Goal: Transaction & Acquisition: Purchase product/service

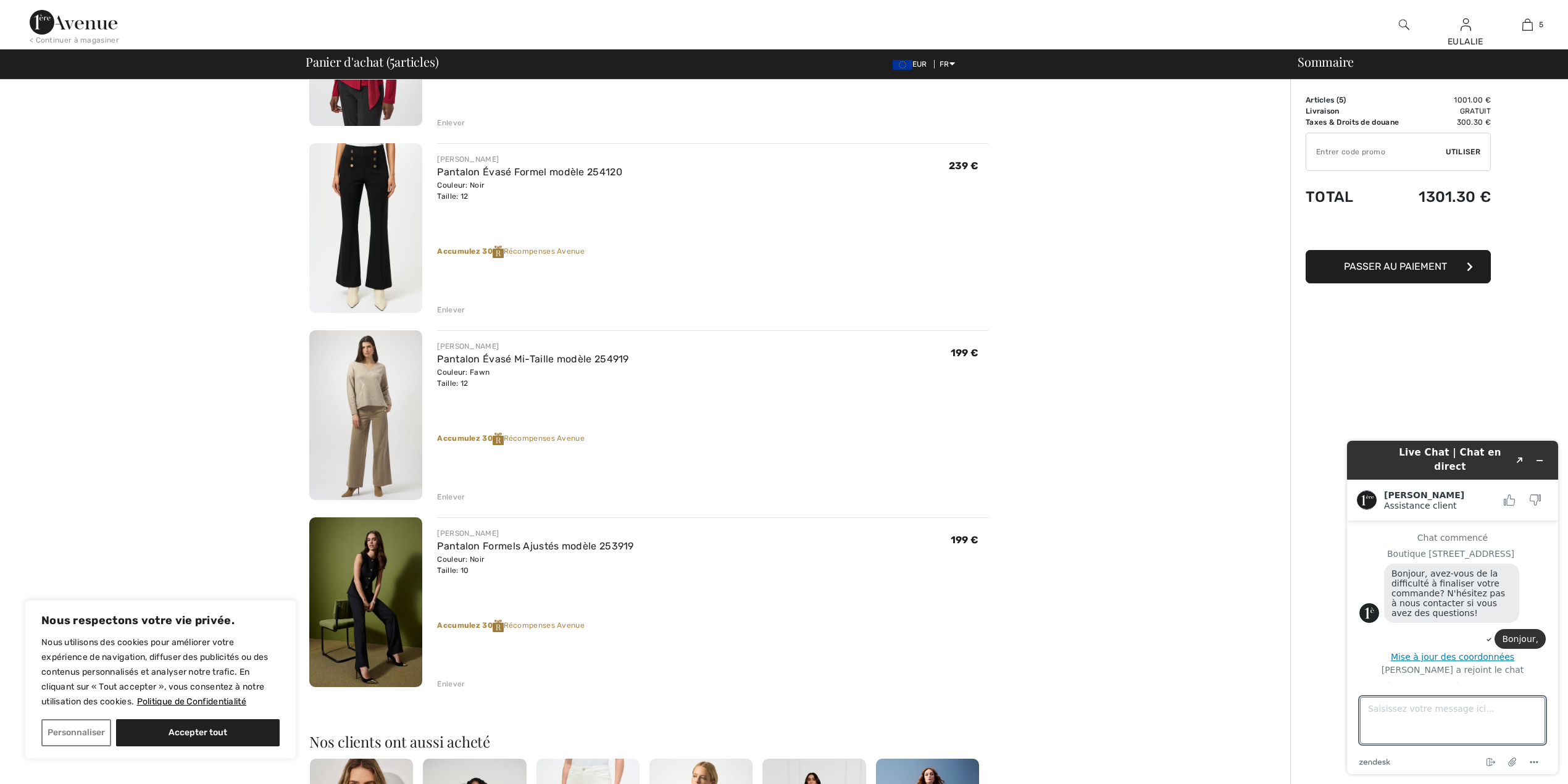
scroll to position [447, 0]
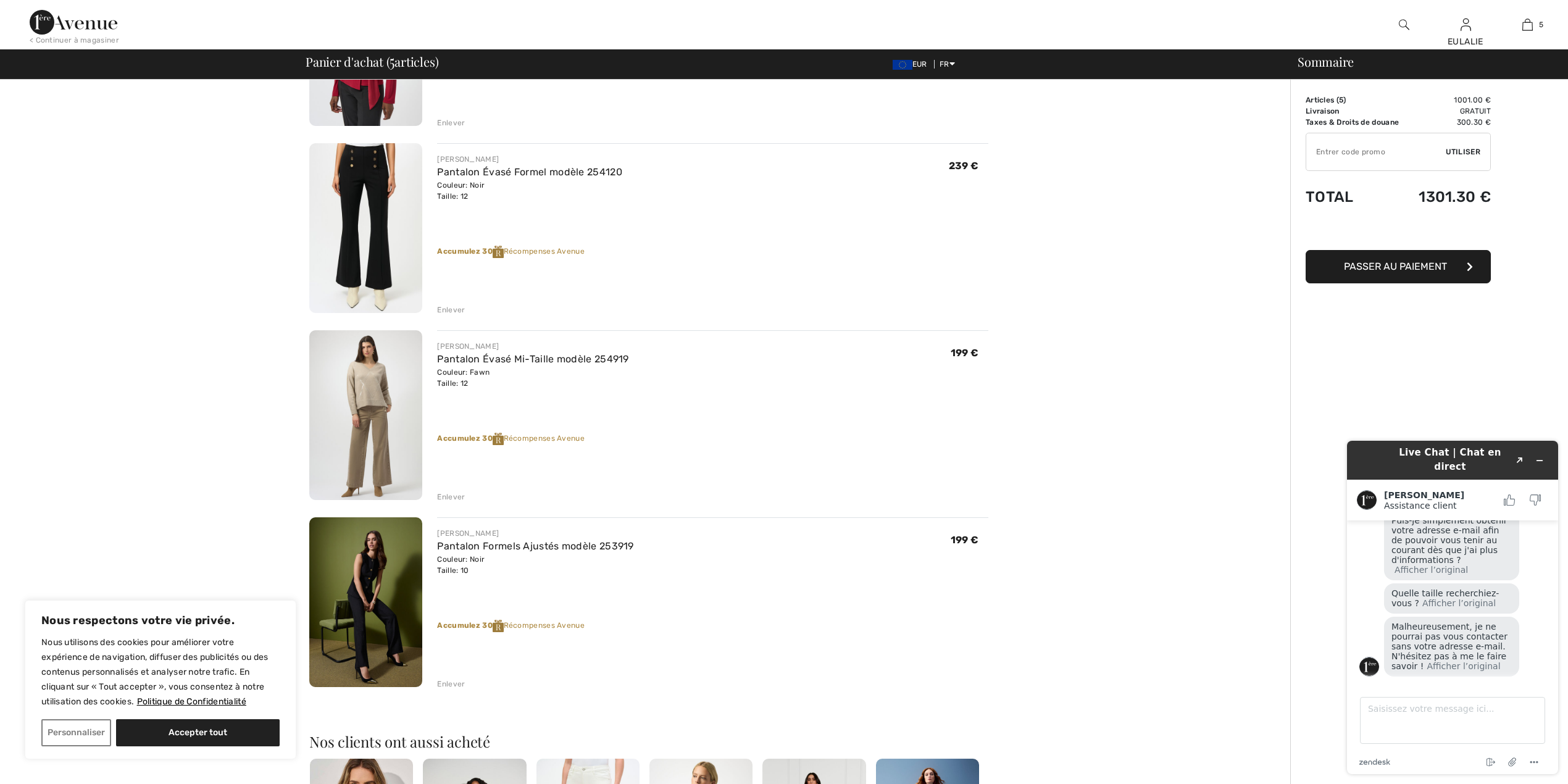
click at [43, 20] on img at bounding box center [73, 22] width 88 height 25
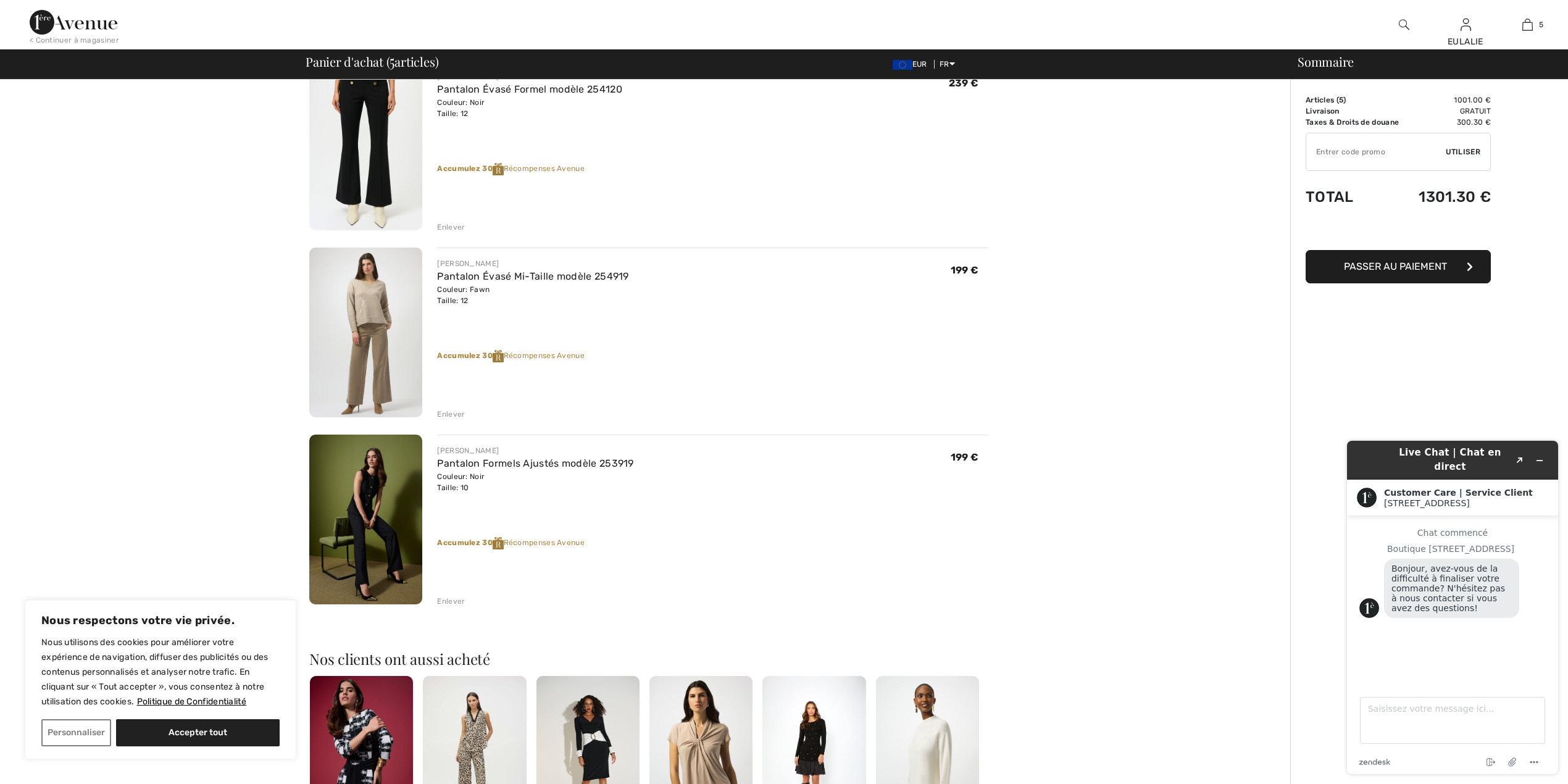
scroll to position [411, 0]
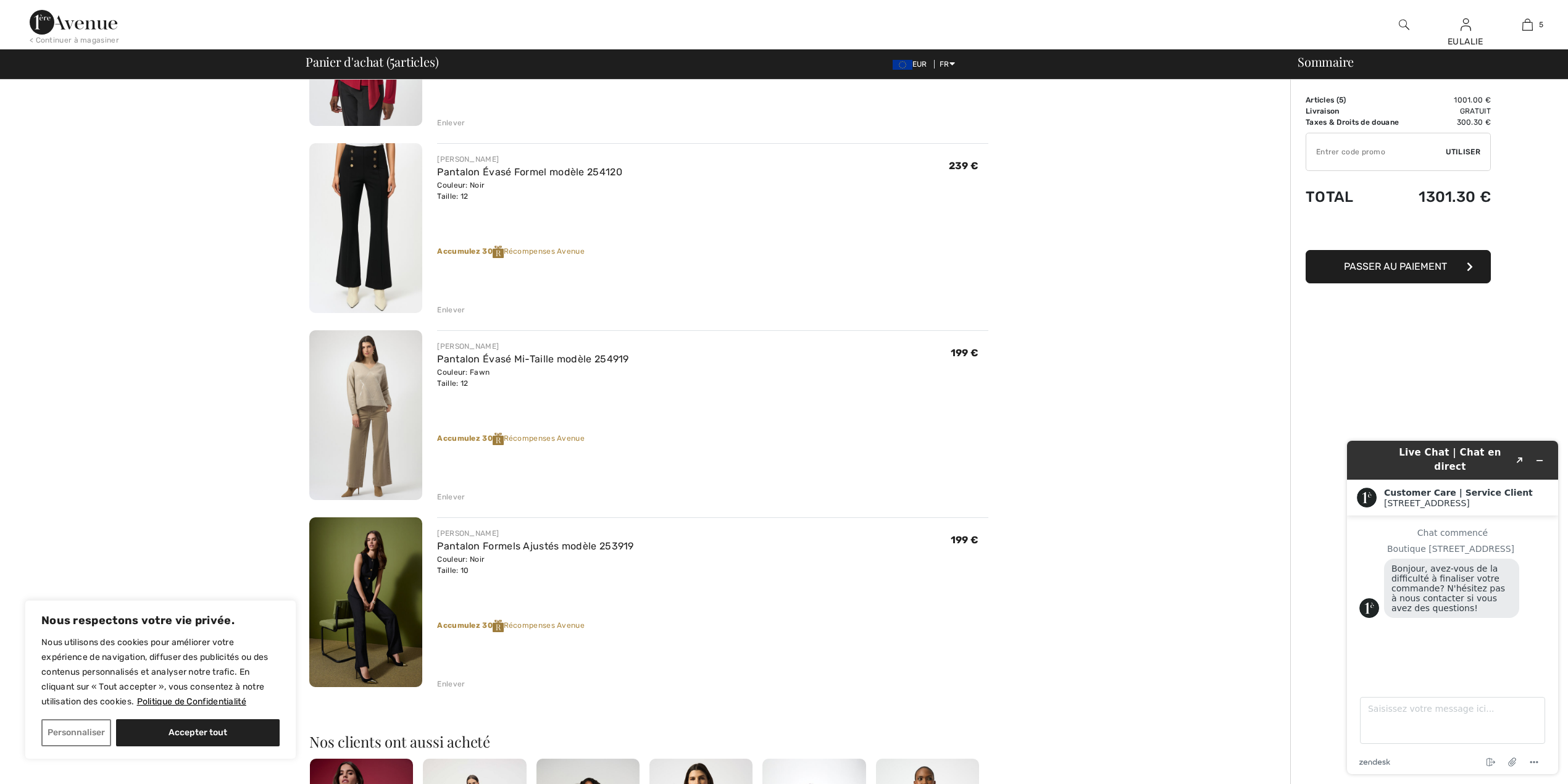
click at [354, 174] on img at bounding box center [366, 228] width 113 height 169
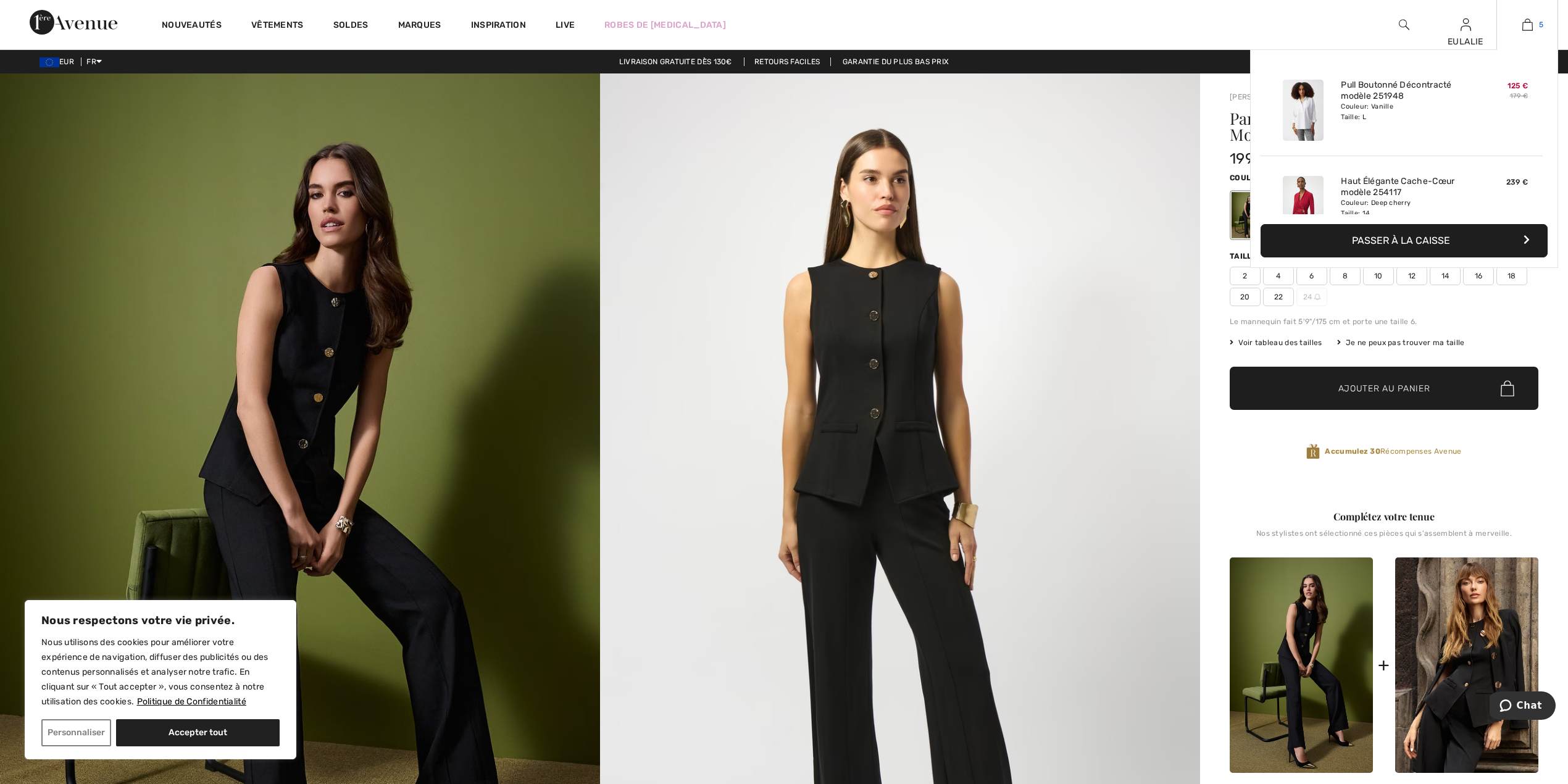
click at [1524, 22] on img at bounding box center [1527, 24] width 11 height 15
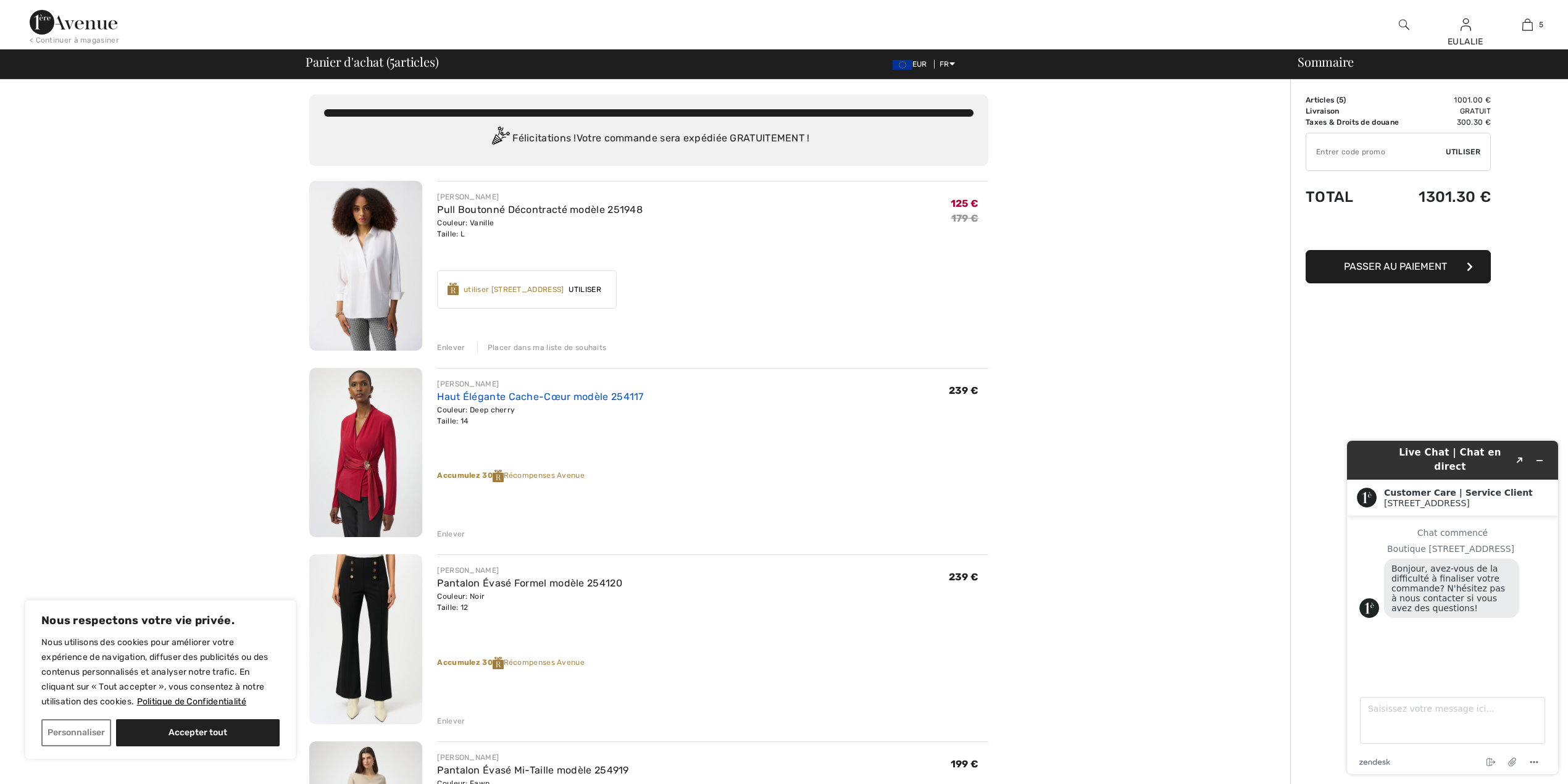
scroll to position [82, 0]
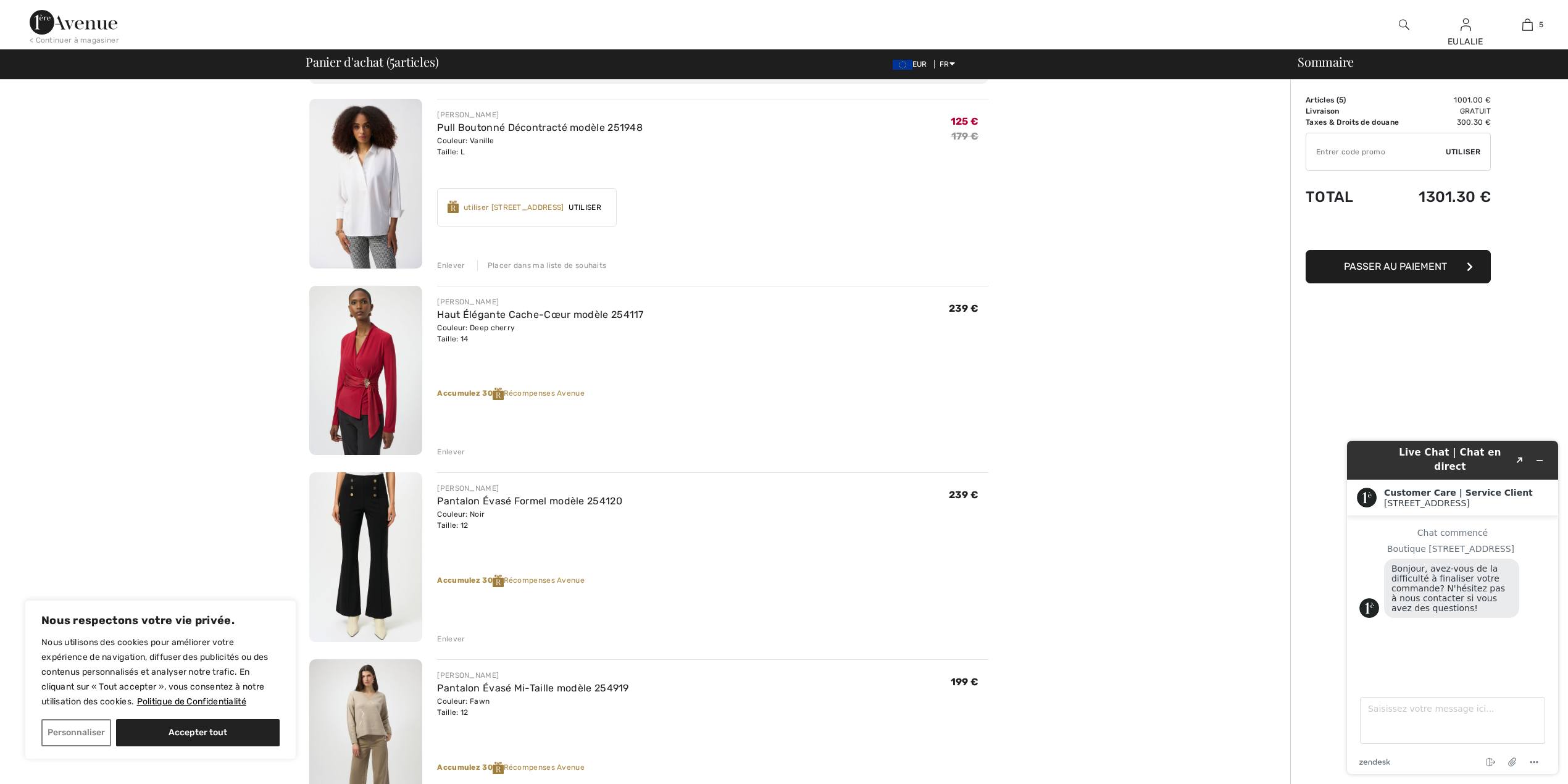
click at [369, 193] on img at bounding box center [366, 183] width 113 height 169
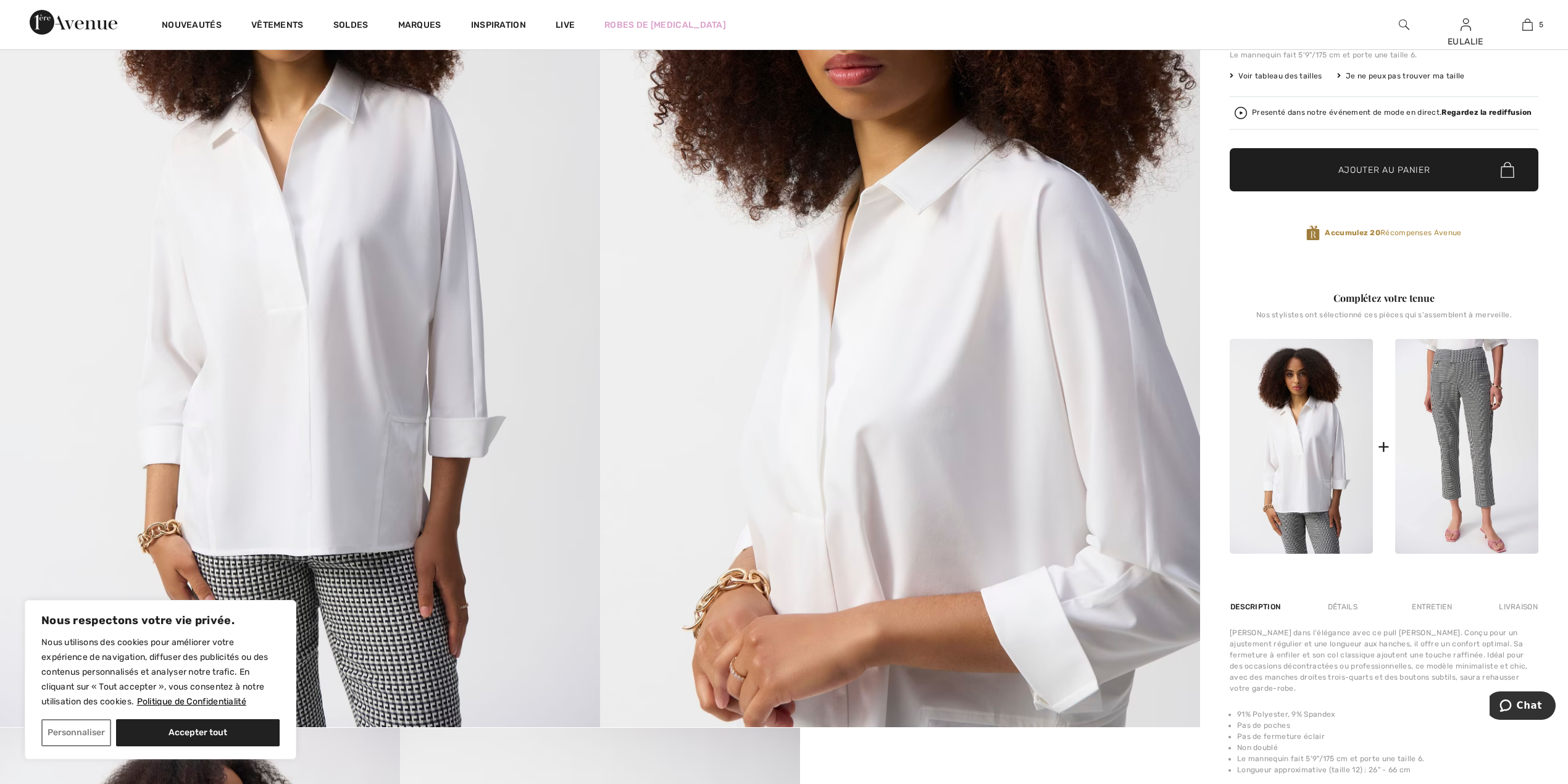
scroll to position [247, 0]
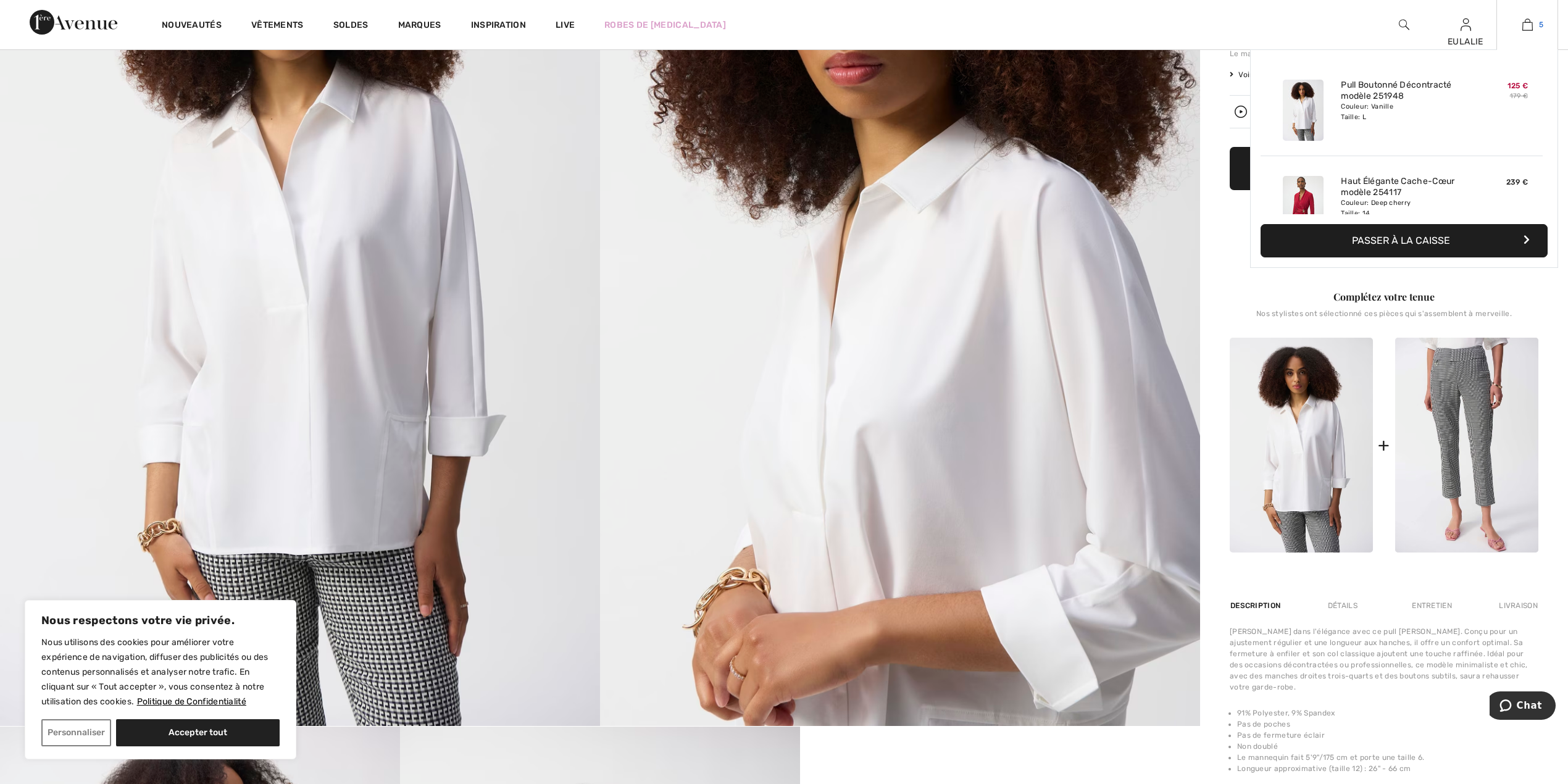
click at [1529, 25] on img at bounding box center [1527, 24] width 11 height 15
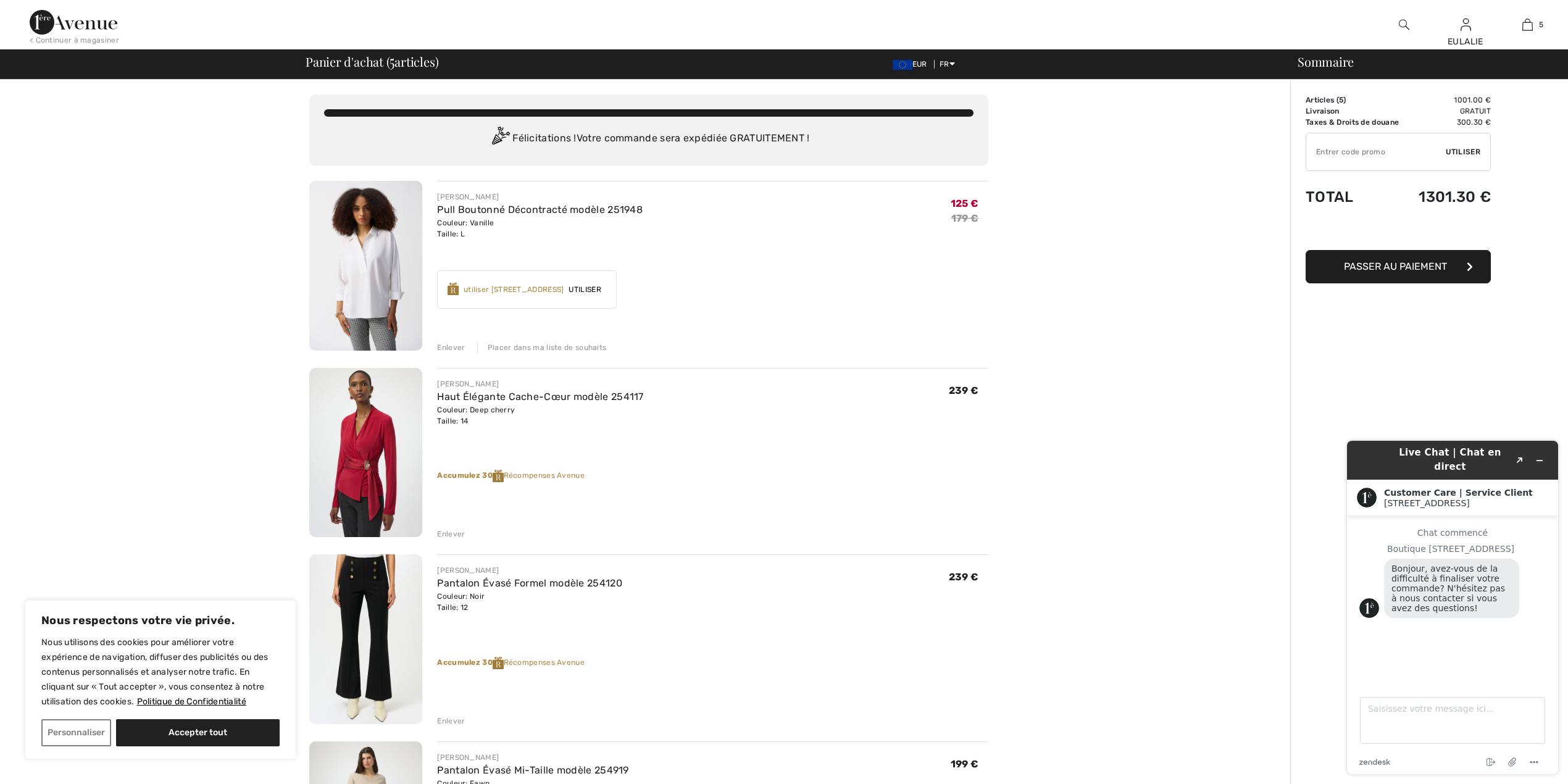
click at [40, 21] on img at bounding box center [73, 22] width 88 height 25
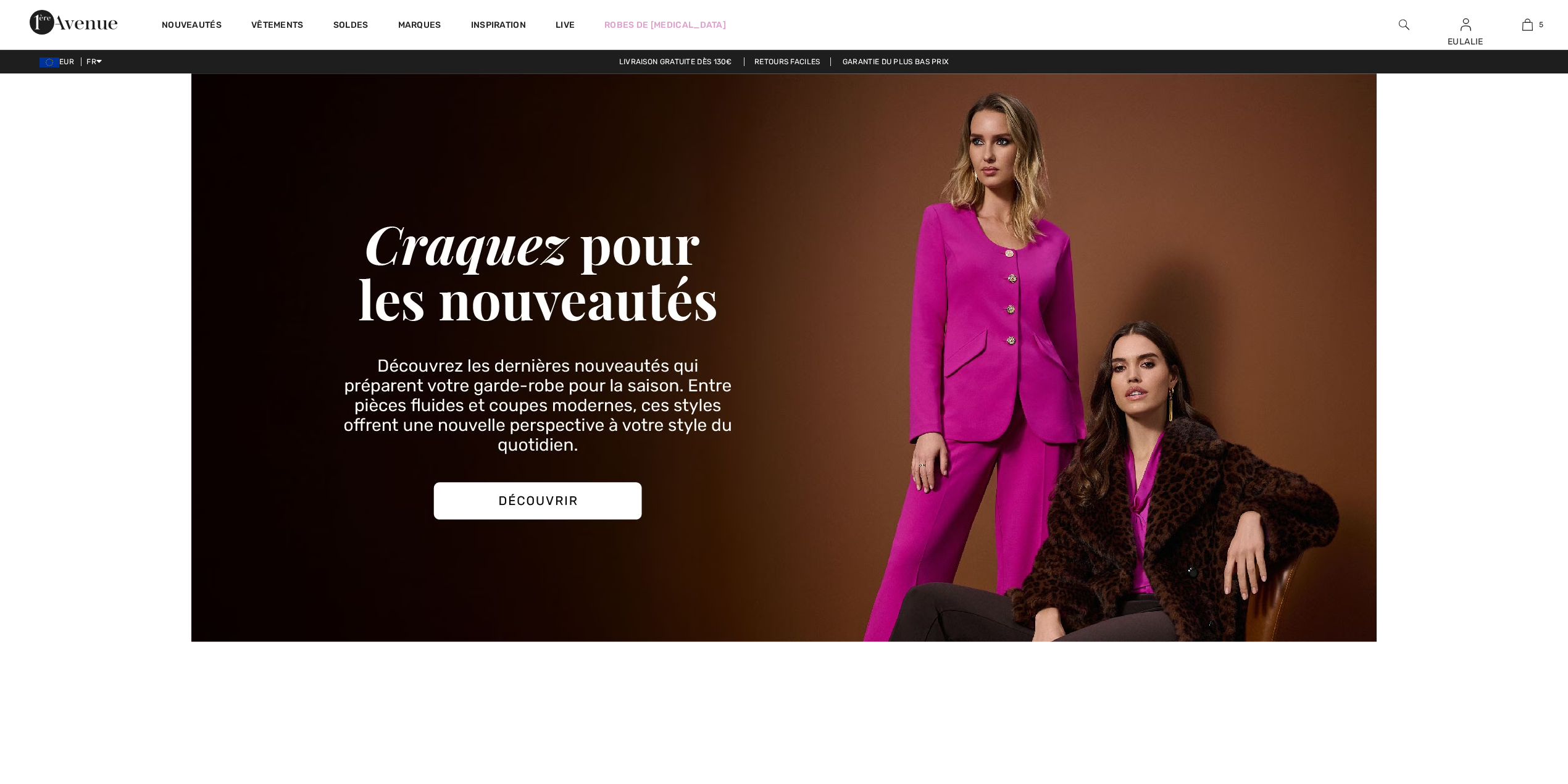
click at [554, 499] on img at bounding box center [784, 357] width 1186 height 568
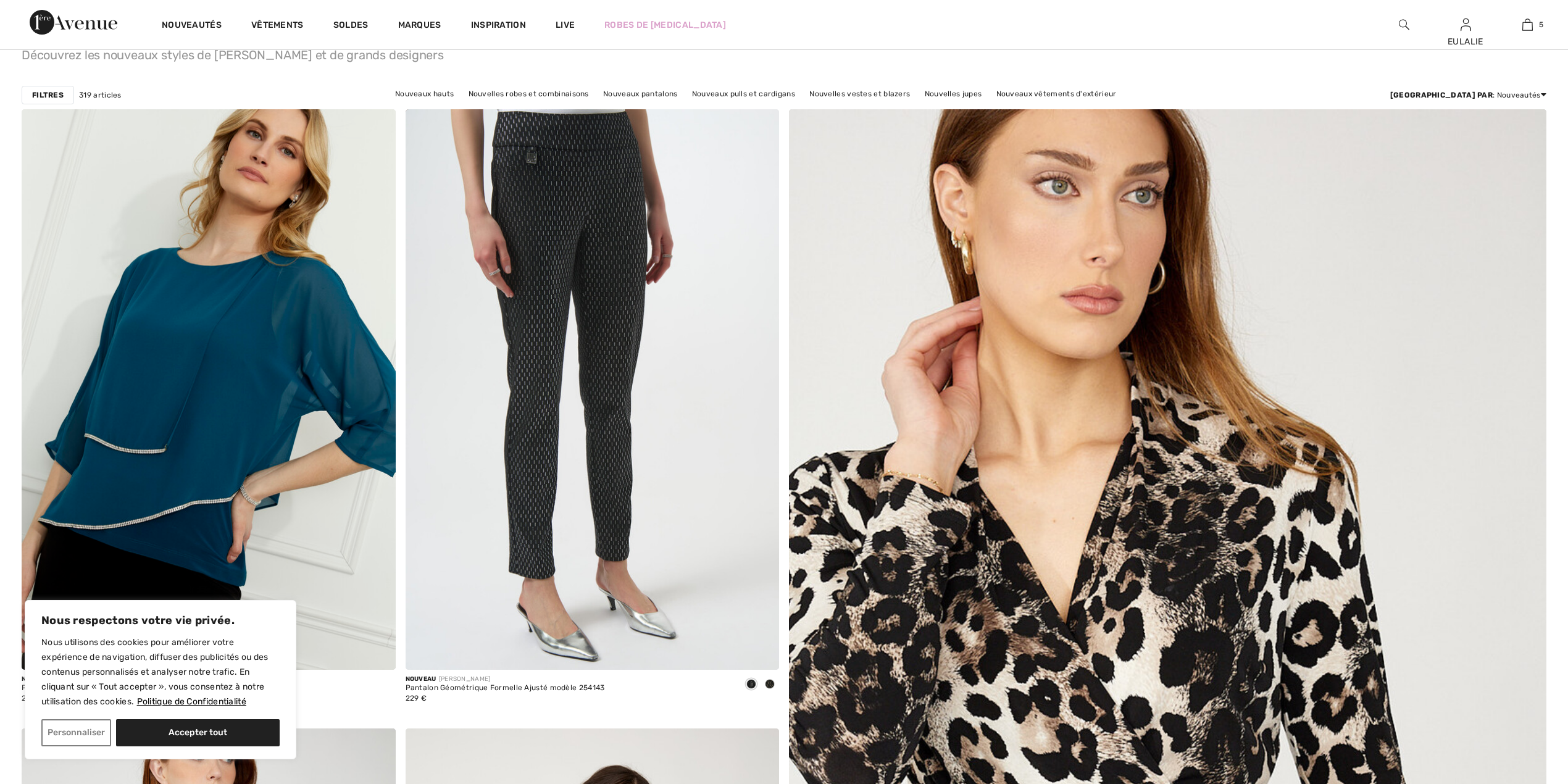
scroll to position [82, 0]
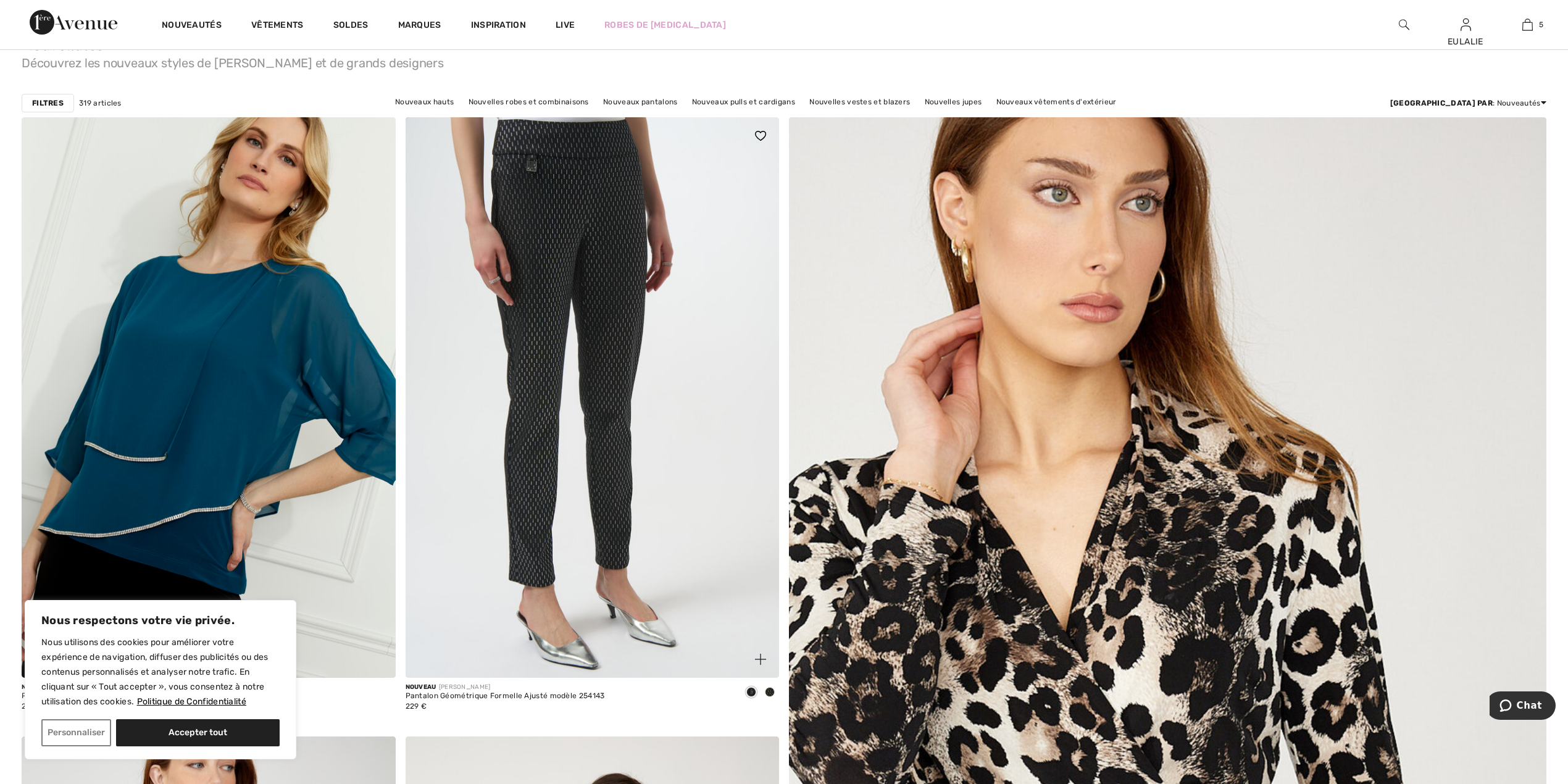
click at [771, 690] on span at bounding box center [770, 692] width 10 height 10
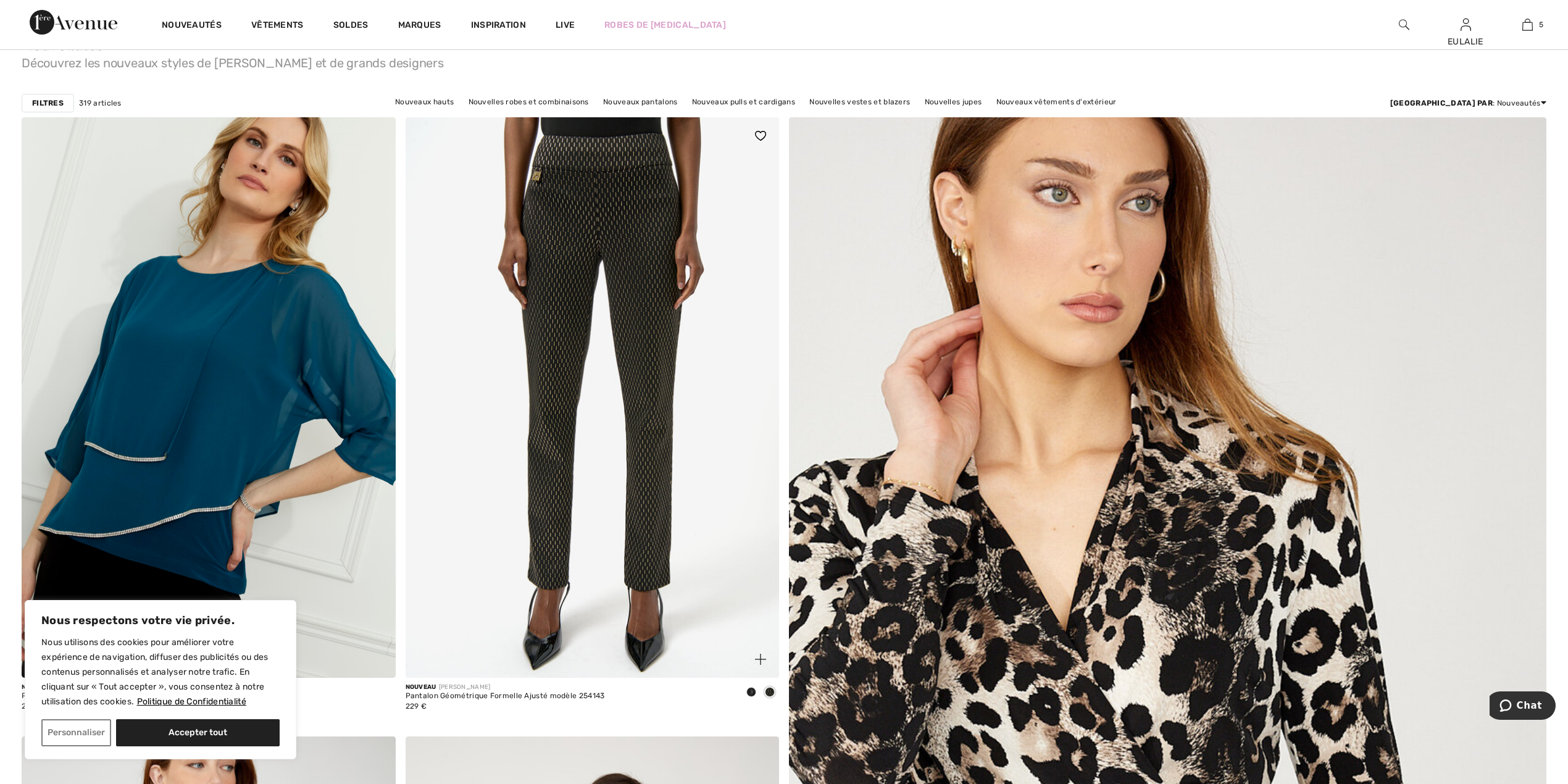
click at [748, 694] on span at bounding box center [751, 692] width 10 height 10
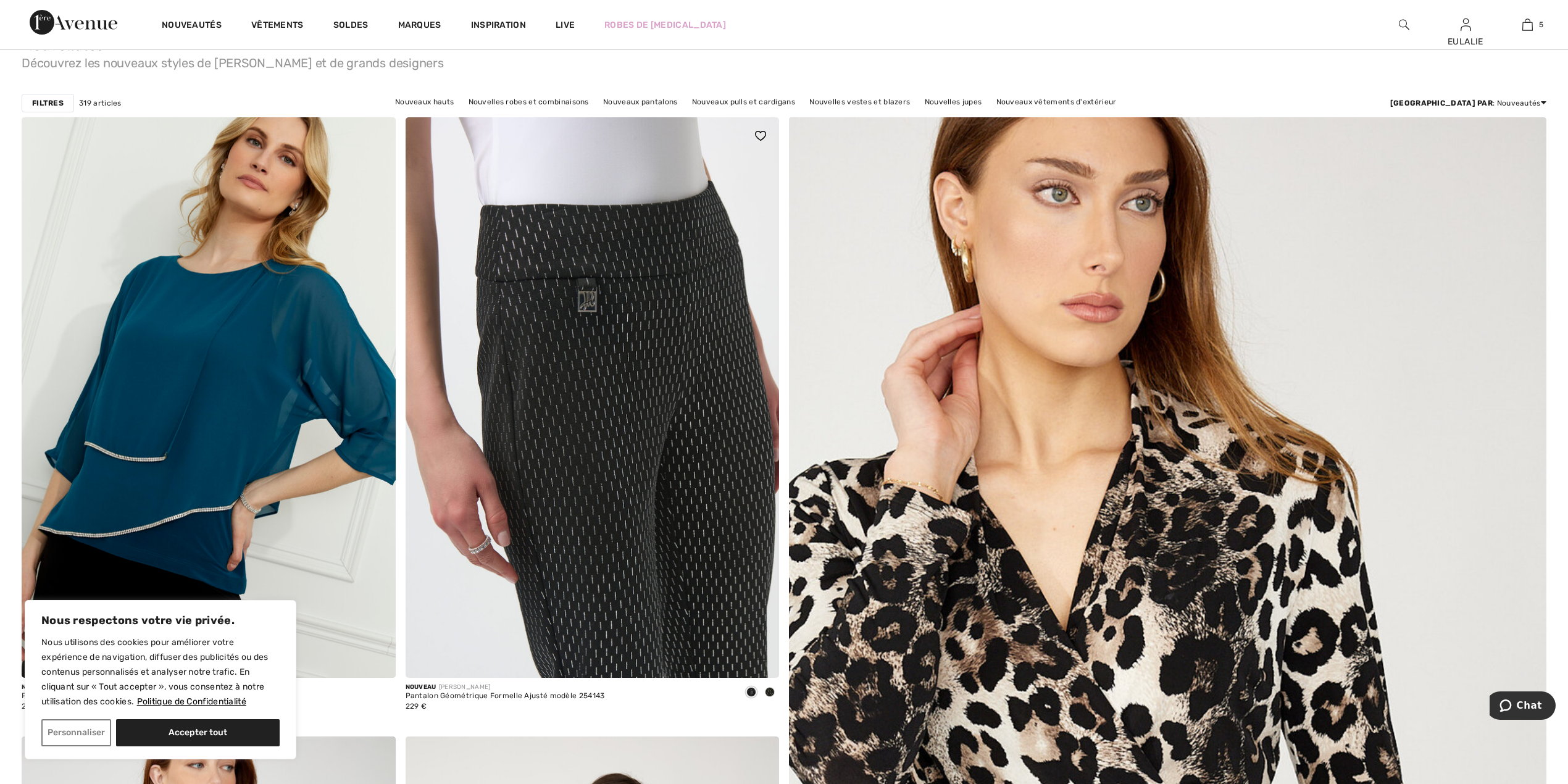
click at [602, 188] on img at bounding box center [593, 397] width 374 height 560
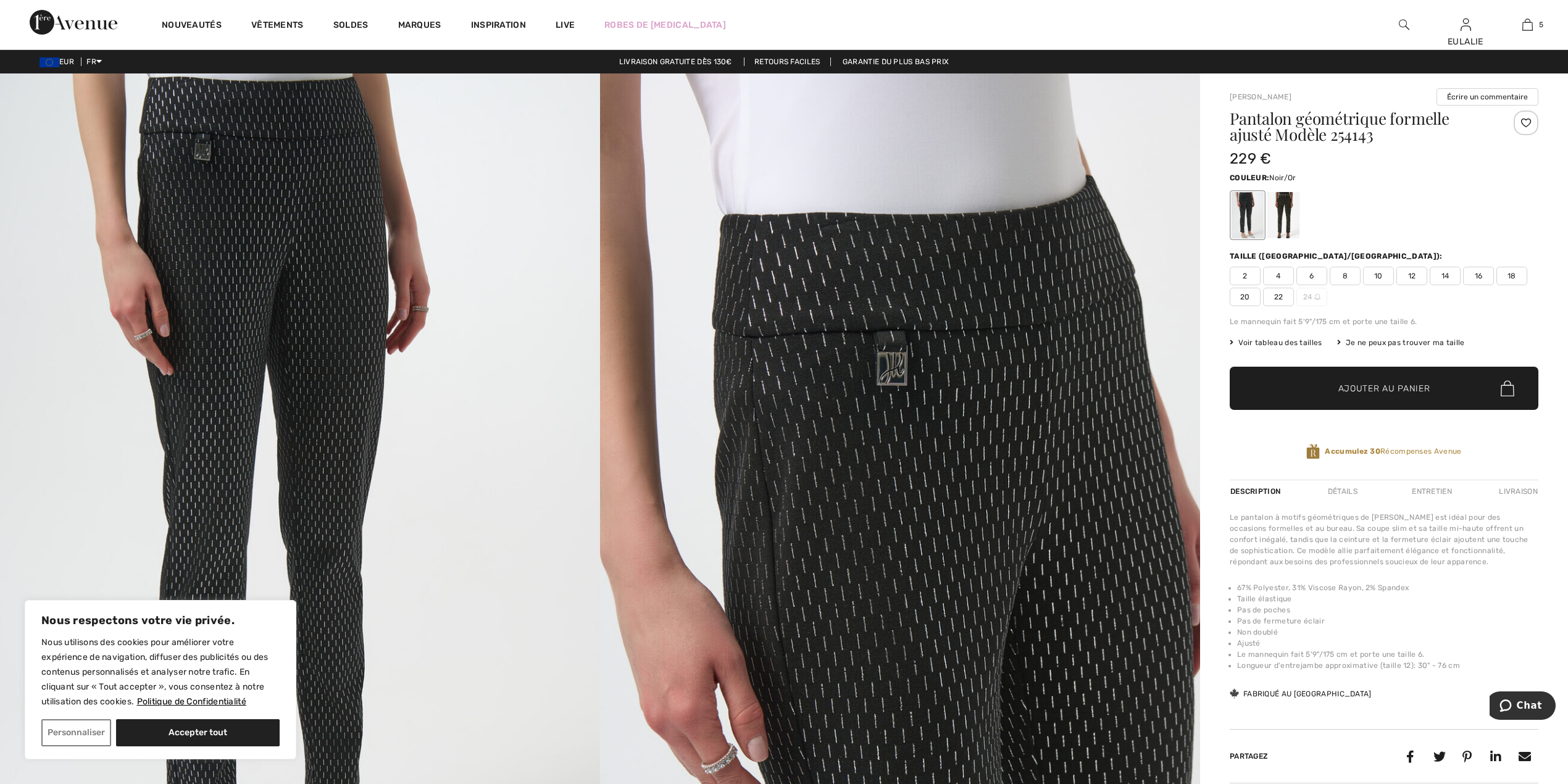
click at [1292, 215] on div at bounding box center [1283, 215] width 32 height 47
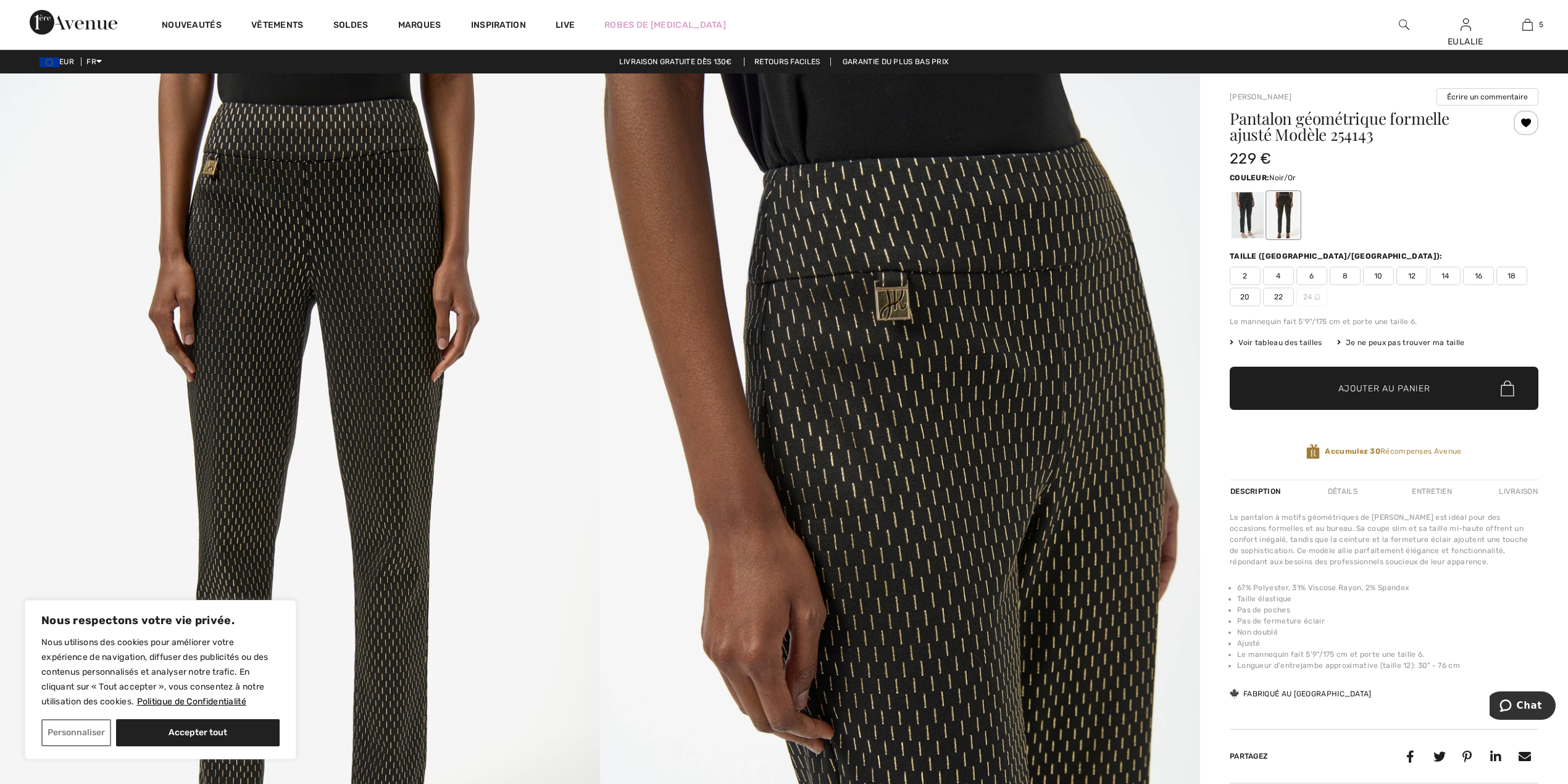
click at [297, 195] on img at bounding box center [300, 523] width 600 height 899
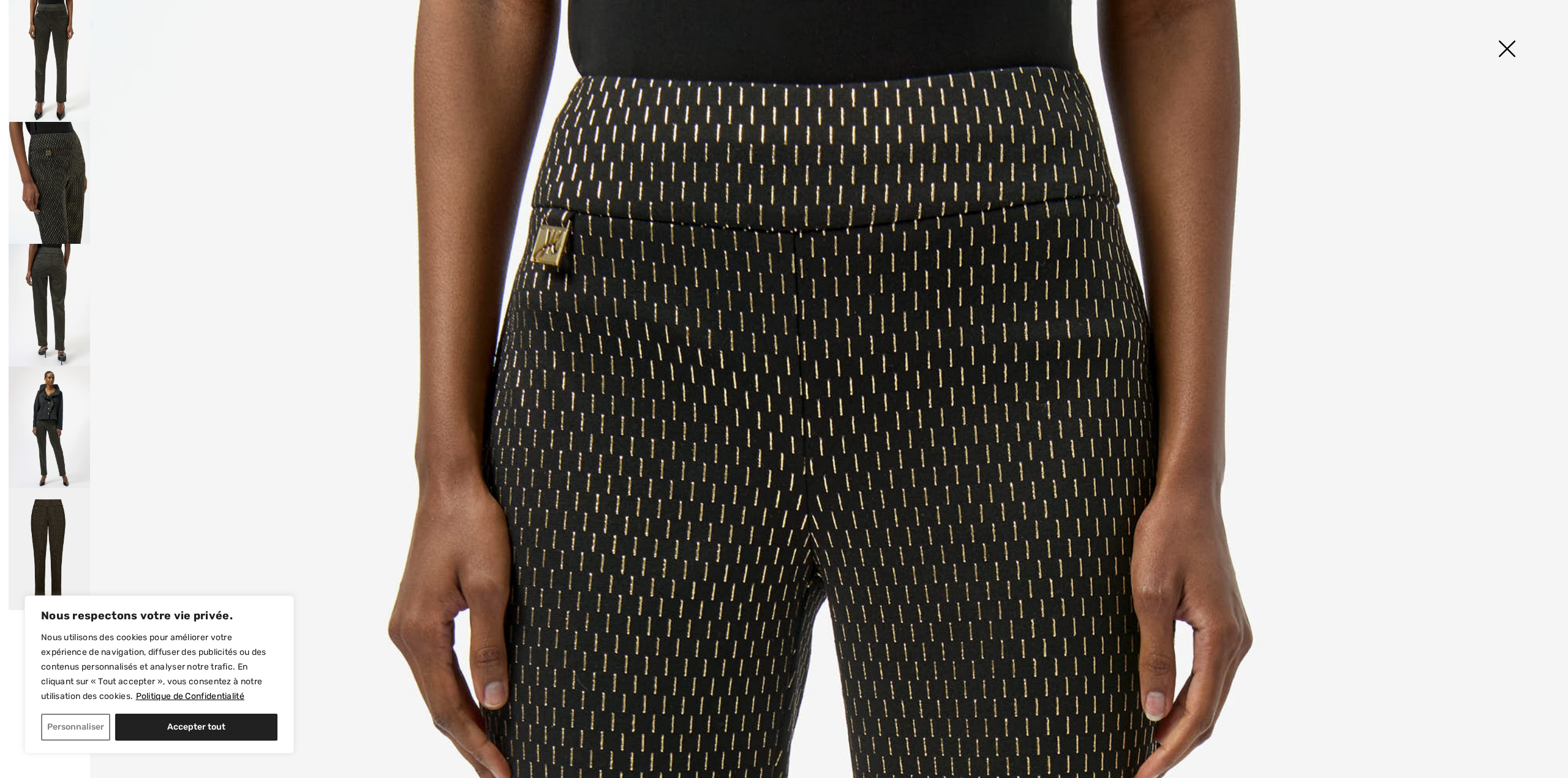
click at [39, 268] on img at bounding box center [49, 305] width 81 height 122
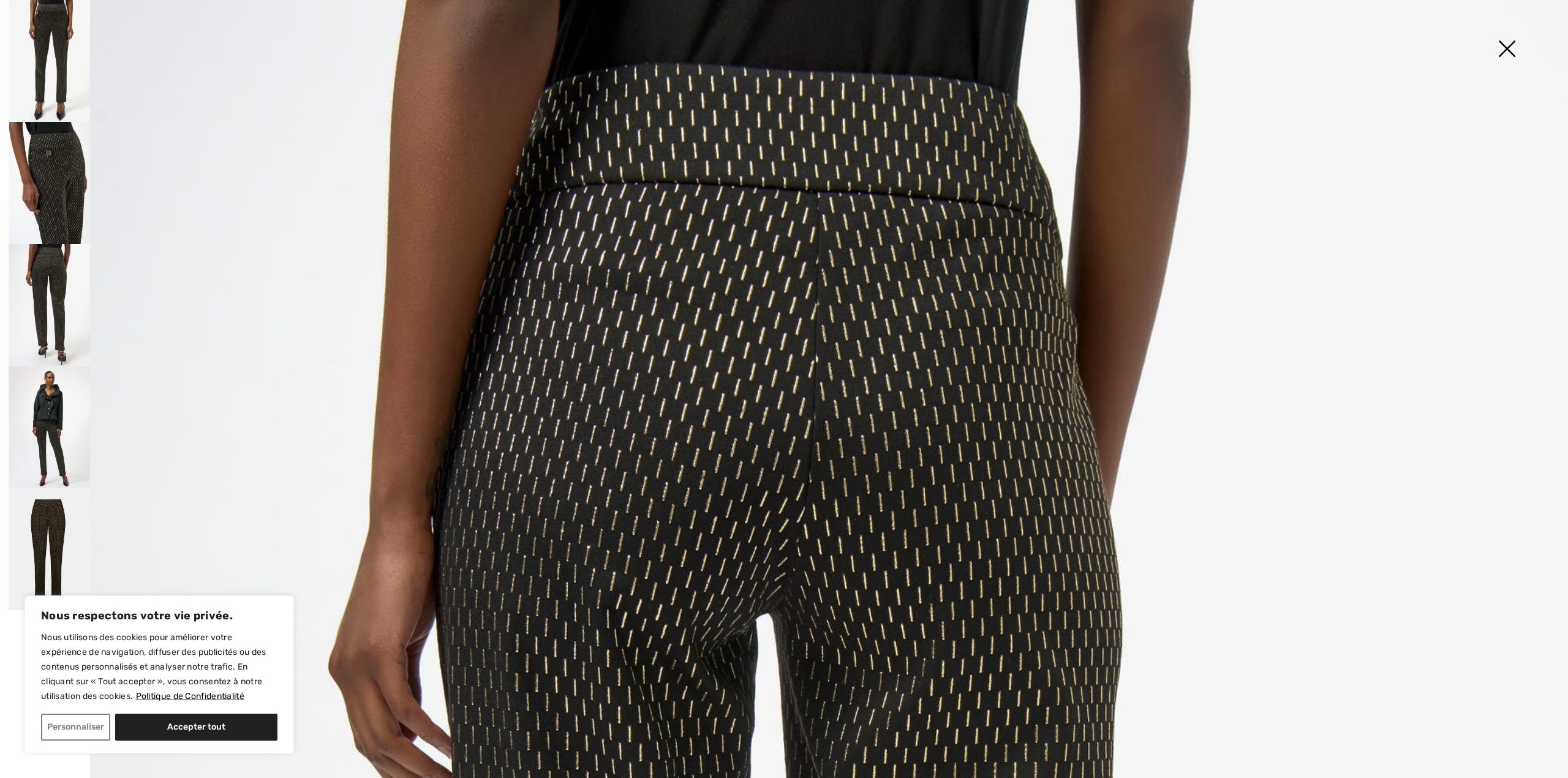
click at [49, 410] on img at bounding box center [49, 427] width 81 height 122
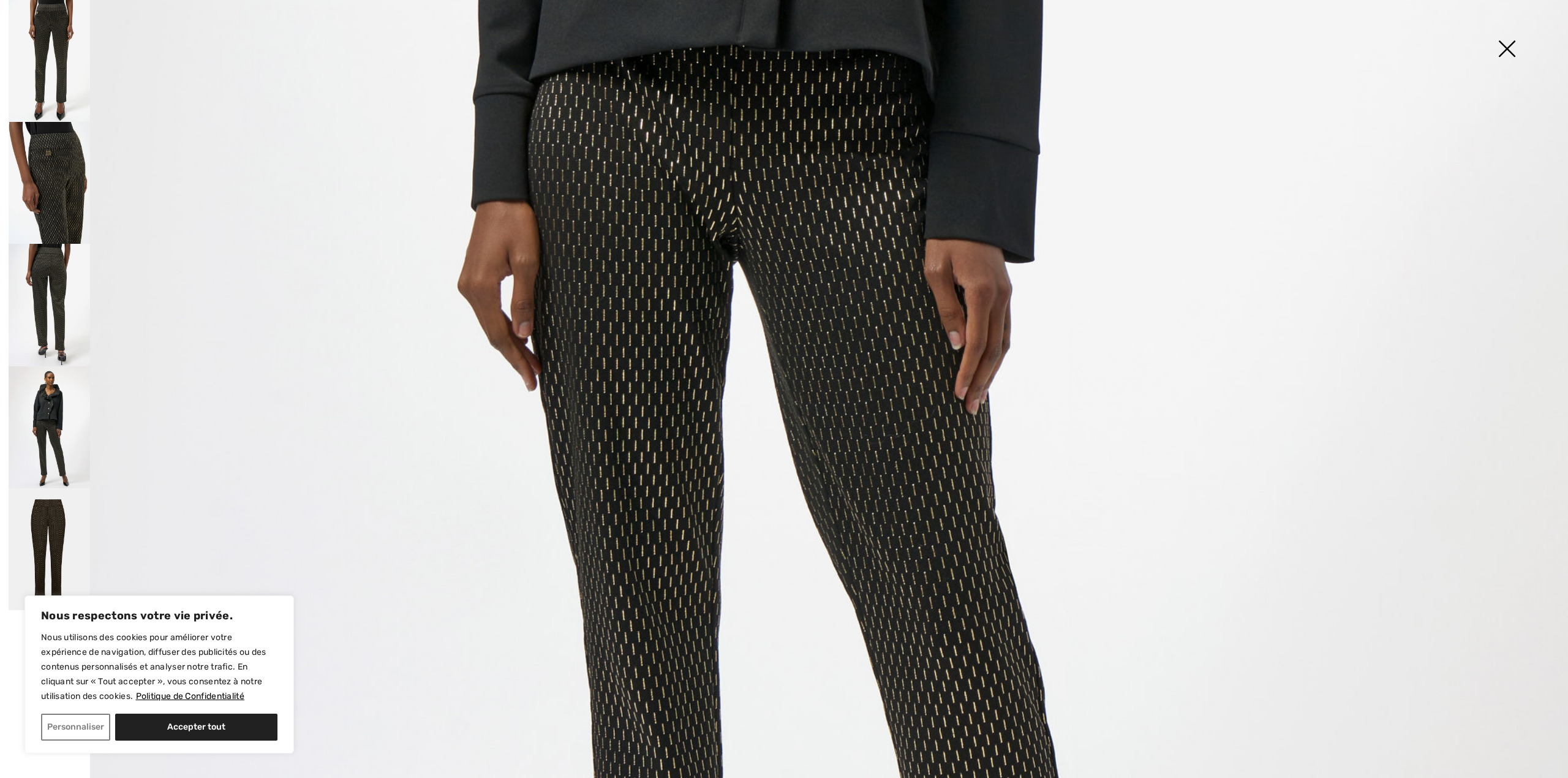
scroll to position [980, 0]
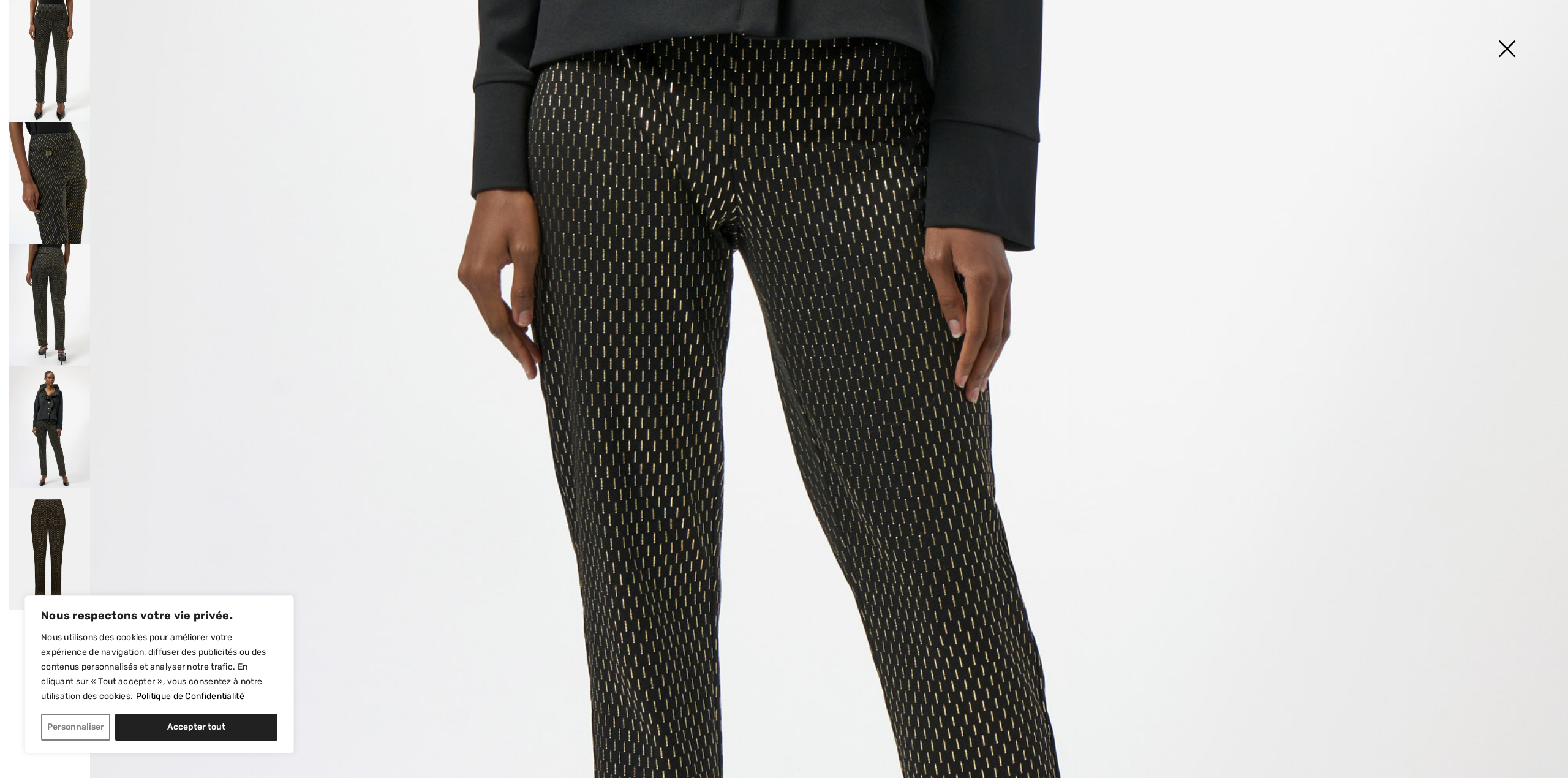
click at [1510, 45] on img at bounding box center [1506, 50] width 61 height 63
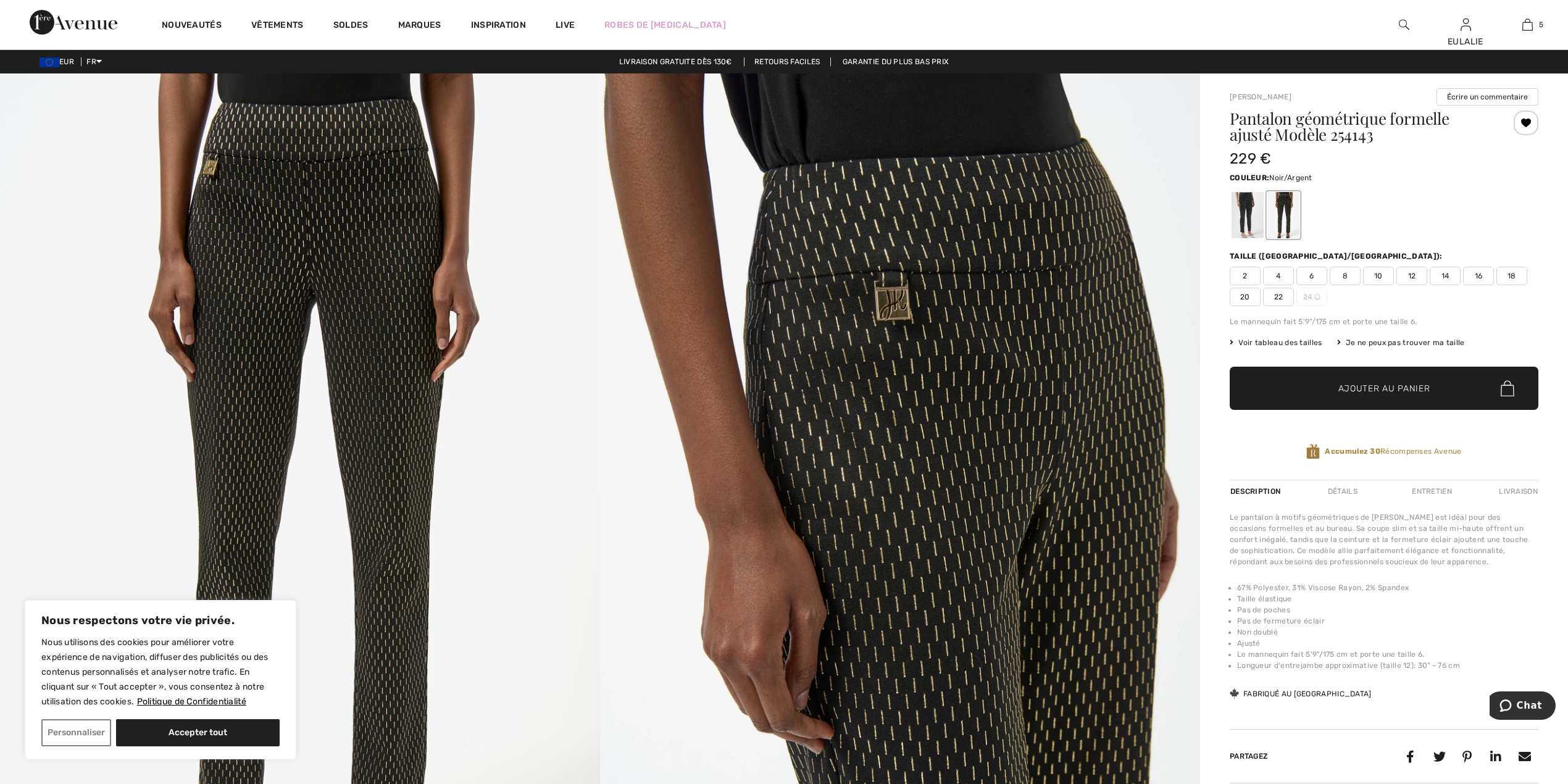
click at [1235, 201] on div at bounding box center [1247, 215] width 32 height 47
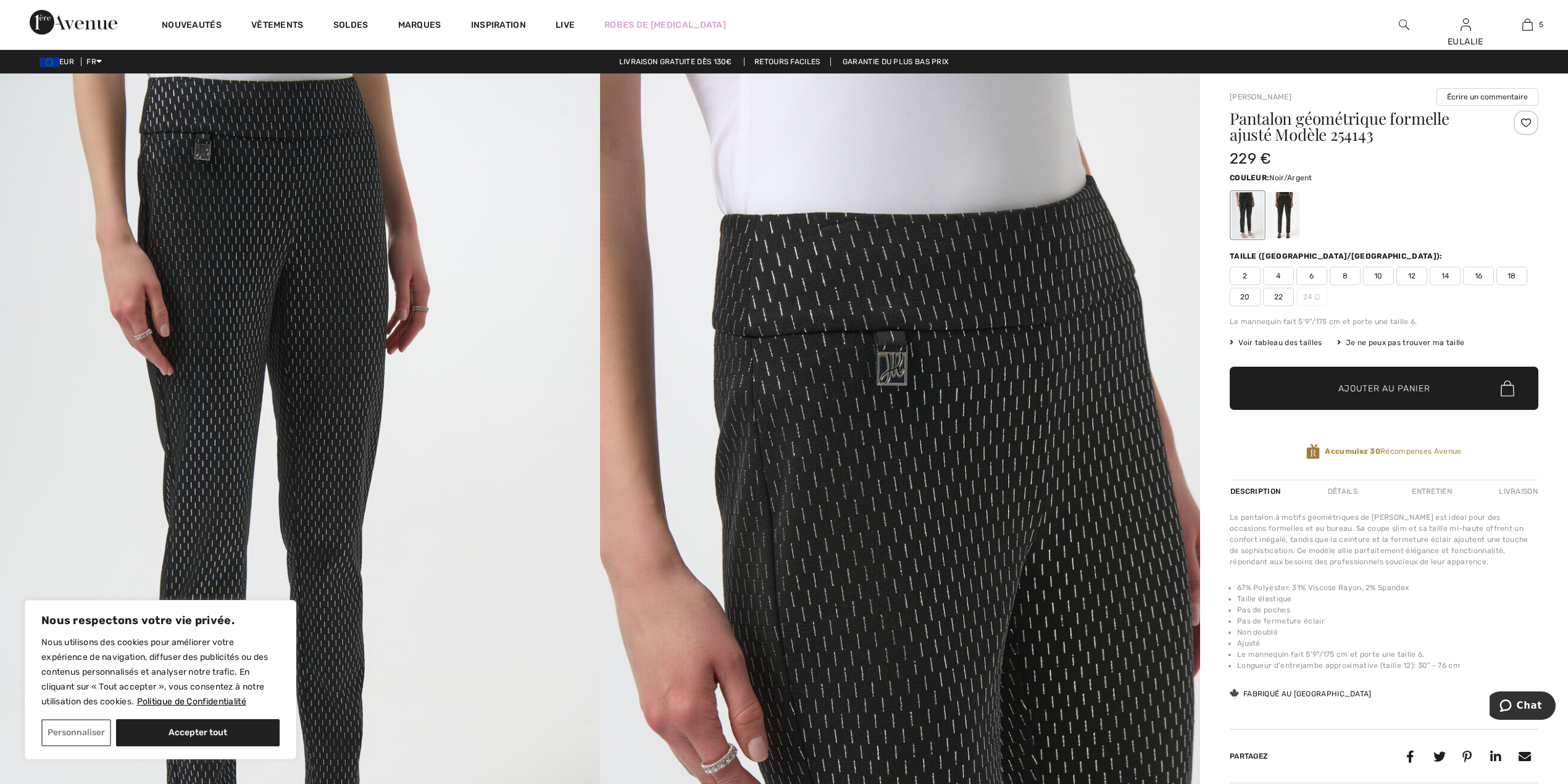
click at [312, 160] on img at bounding box center [300, 522] width 600 height 898
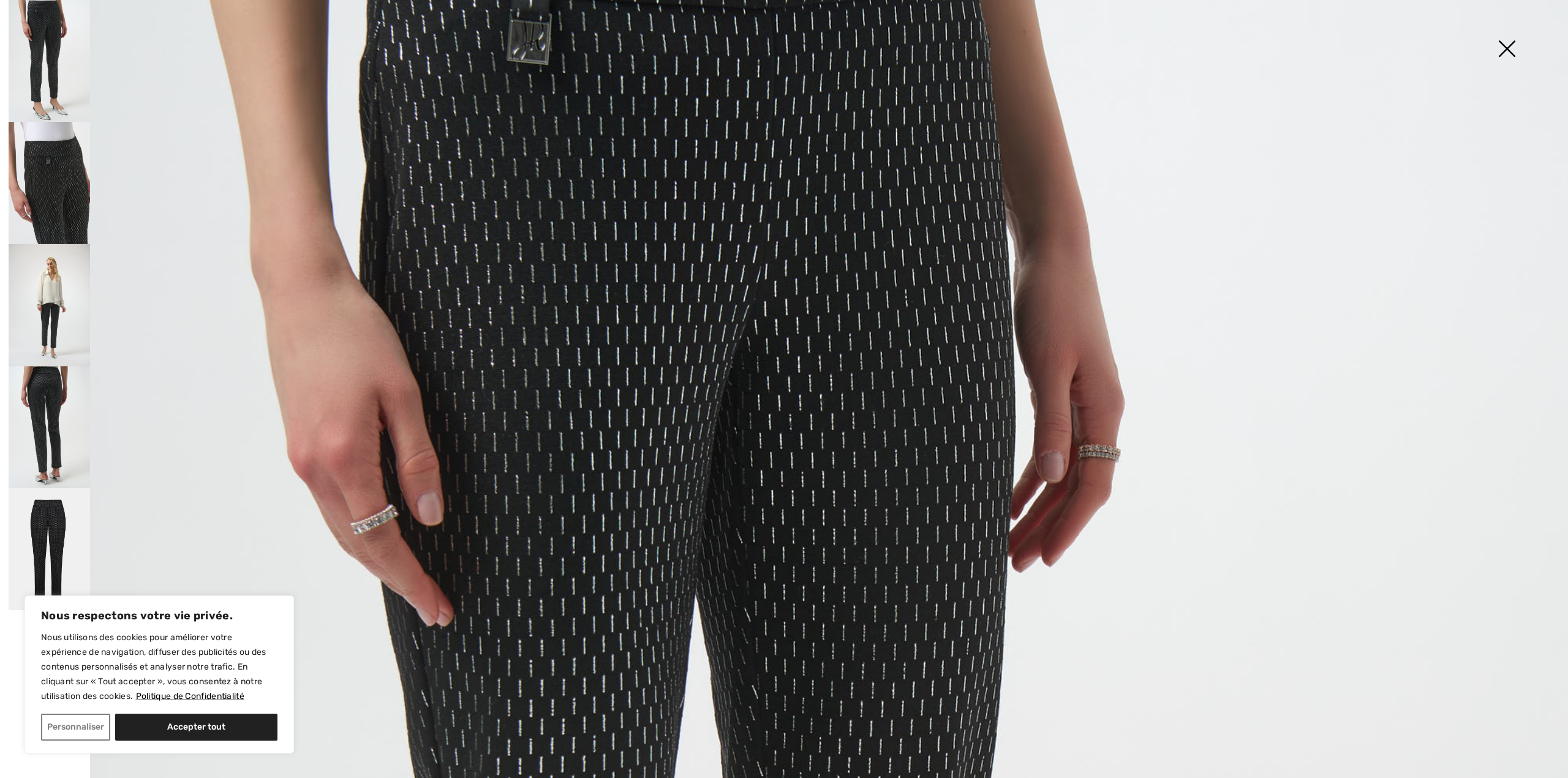
scroll to position [0, 0]
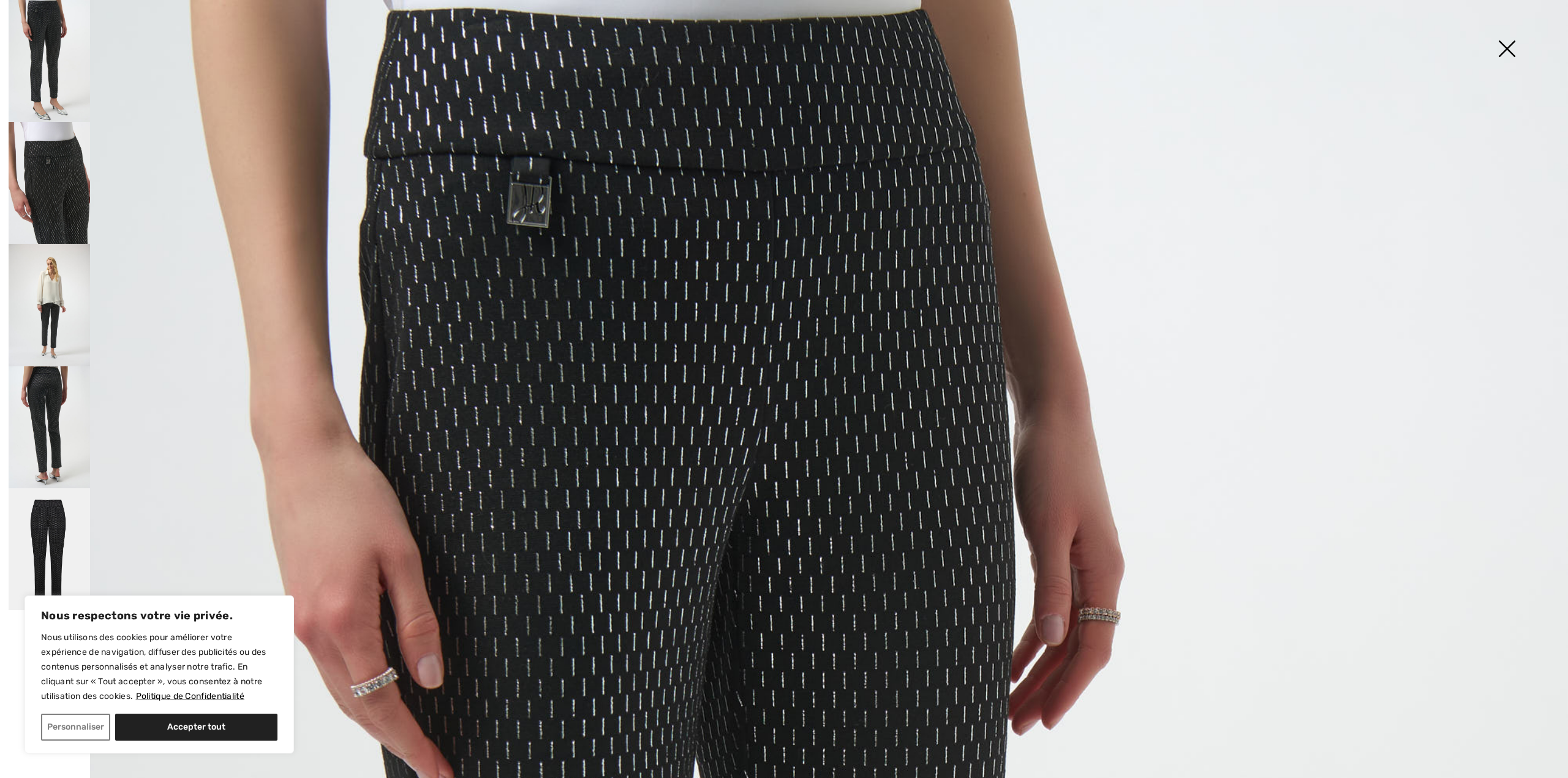
click at [67, 191] on img at bounding box center [49, 183] width 81 height 122
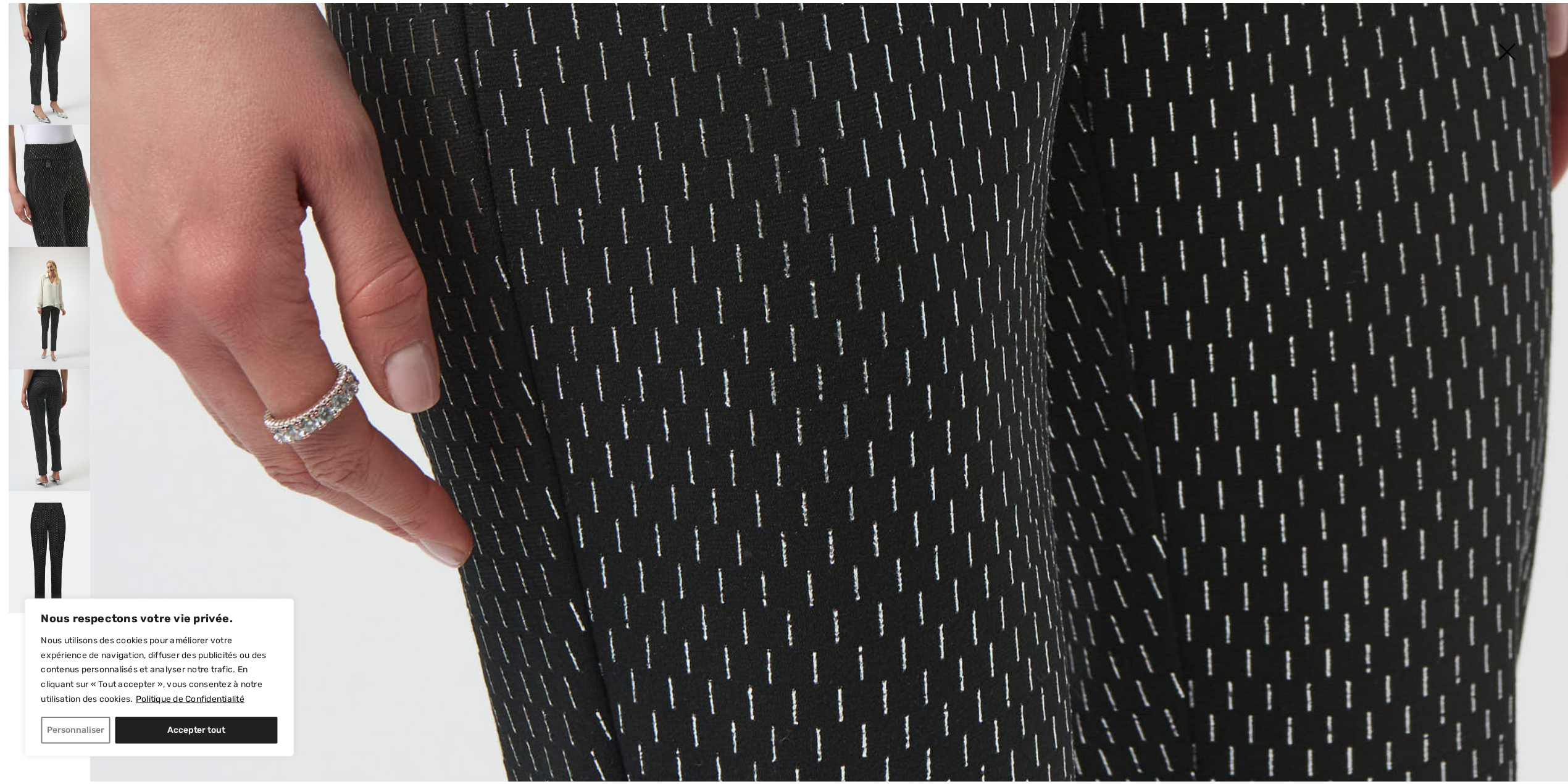
scroll to position [1481, 0]
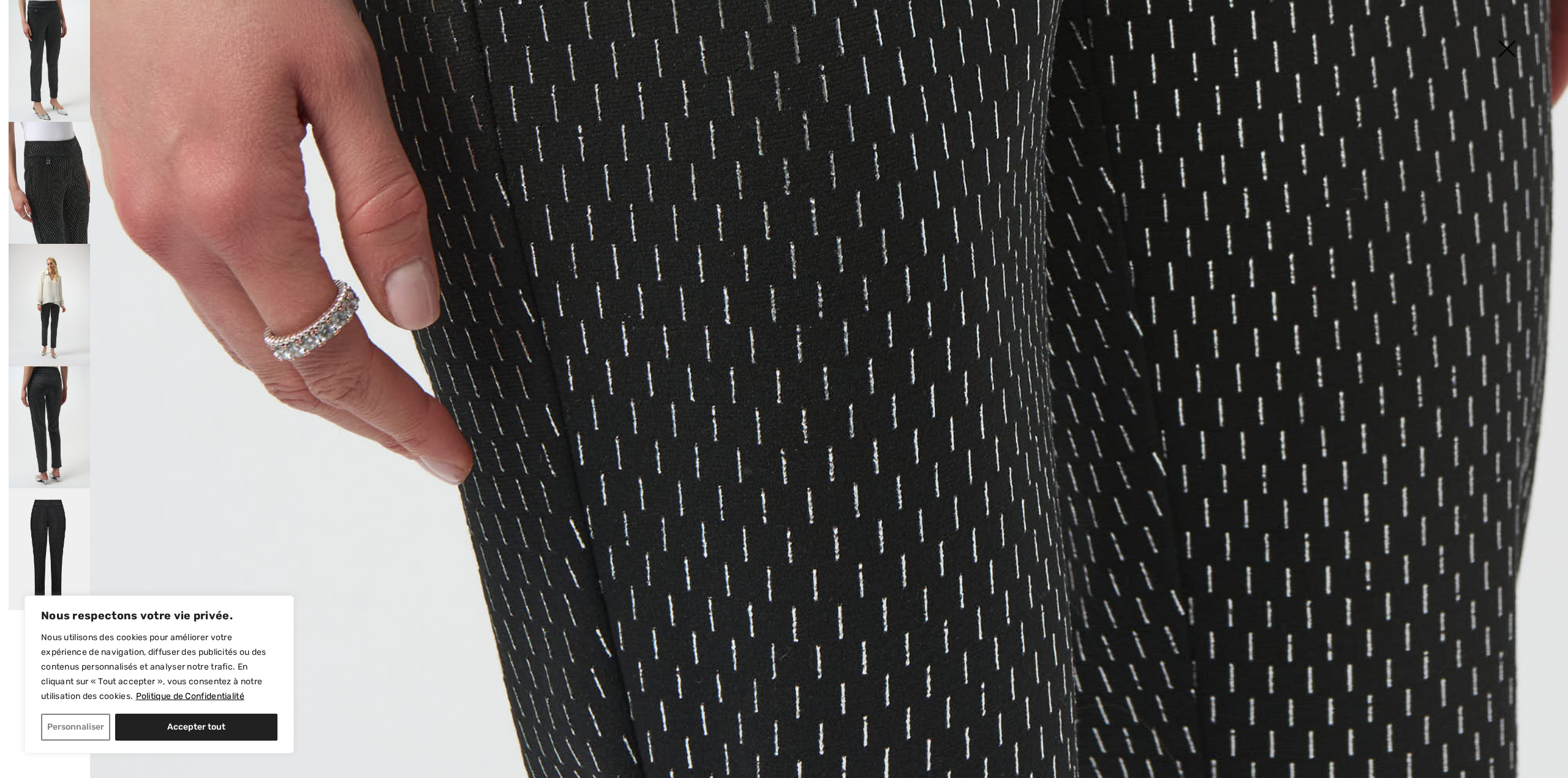
click at [1508, 64] on img at bounding box center [1506, 50] width 61 height 63
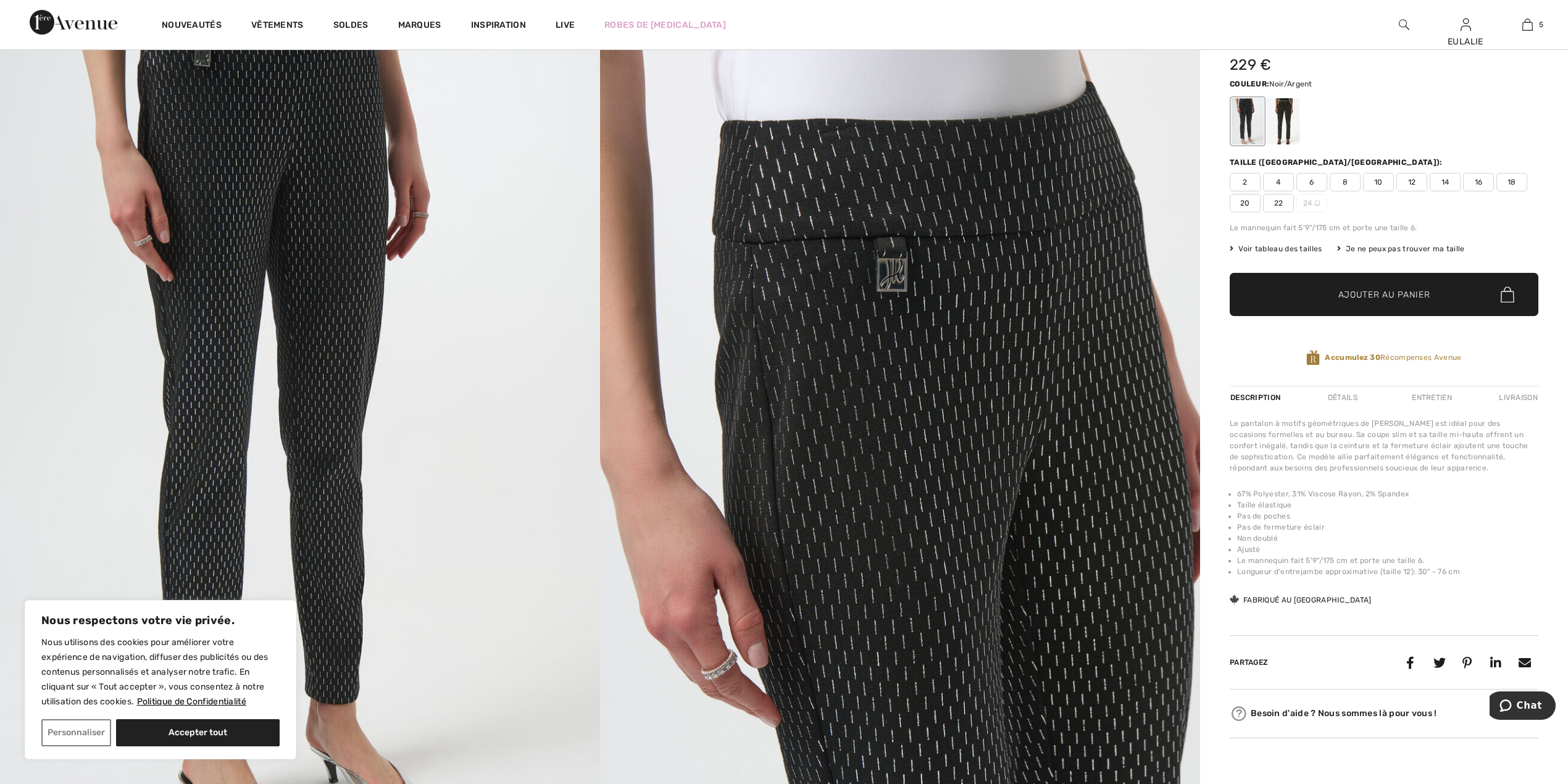
scroll to position [0, 0]
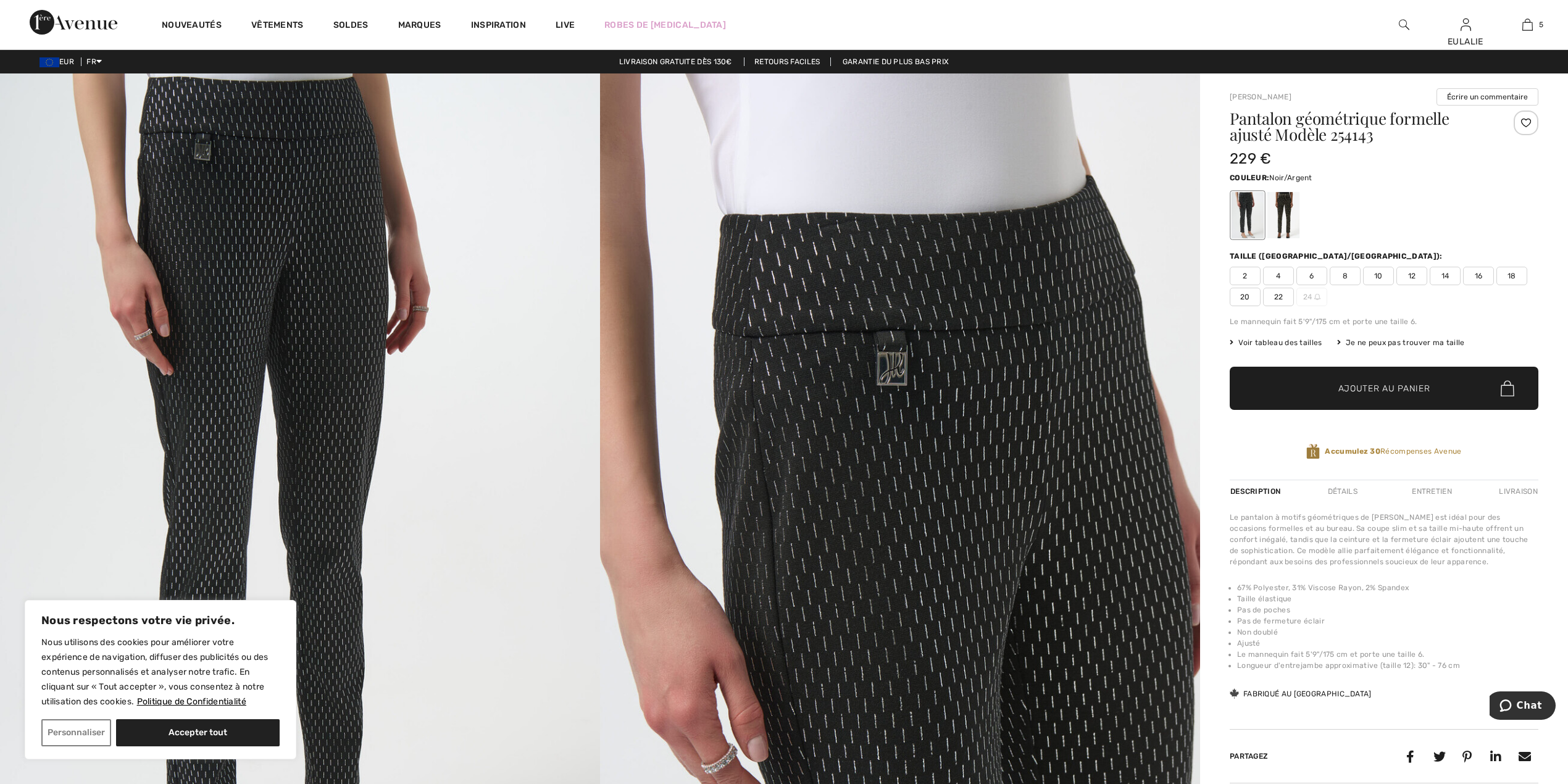
click at [1408, 275] on span "12" at bounding box center [1412, 276] width 31 height 18
click at [1358, 386] on span "Ajouter au panier" at bounding box center [1384, 388] width 92 height 13
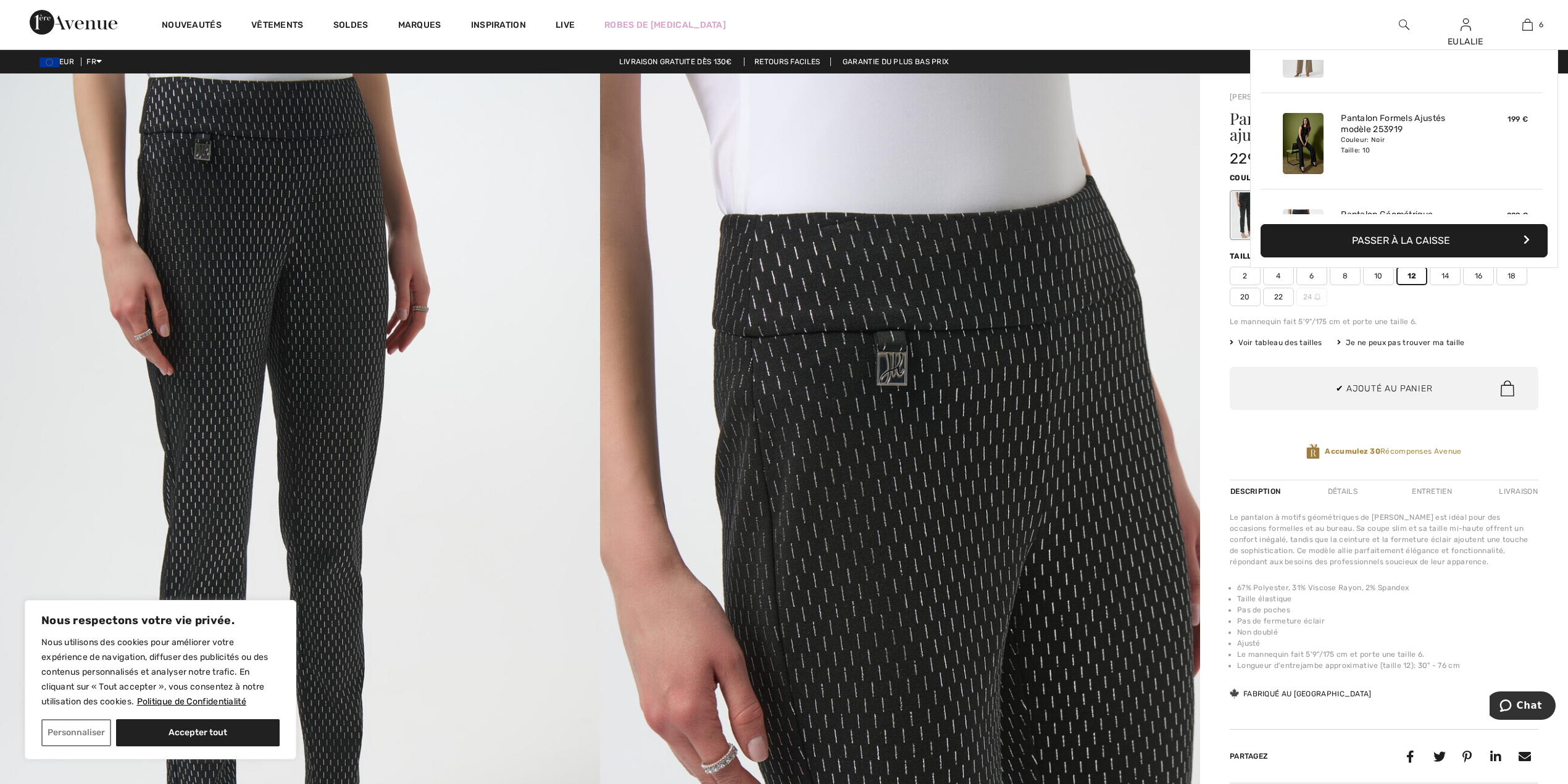
scroll to position [425, 0]
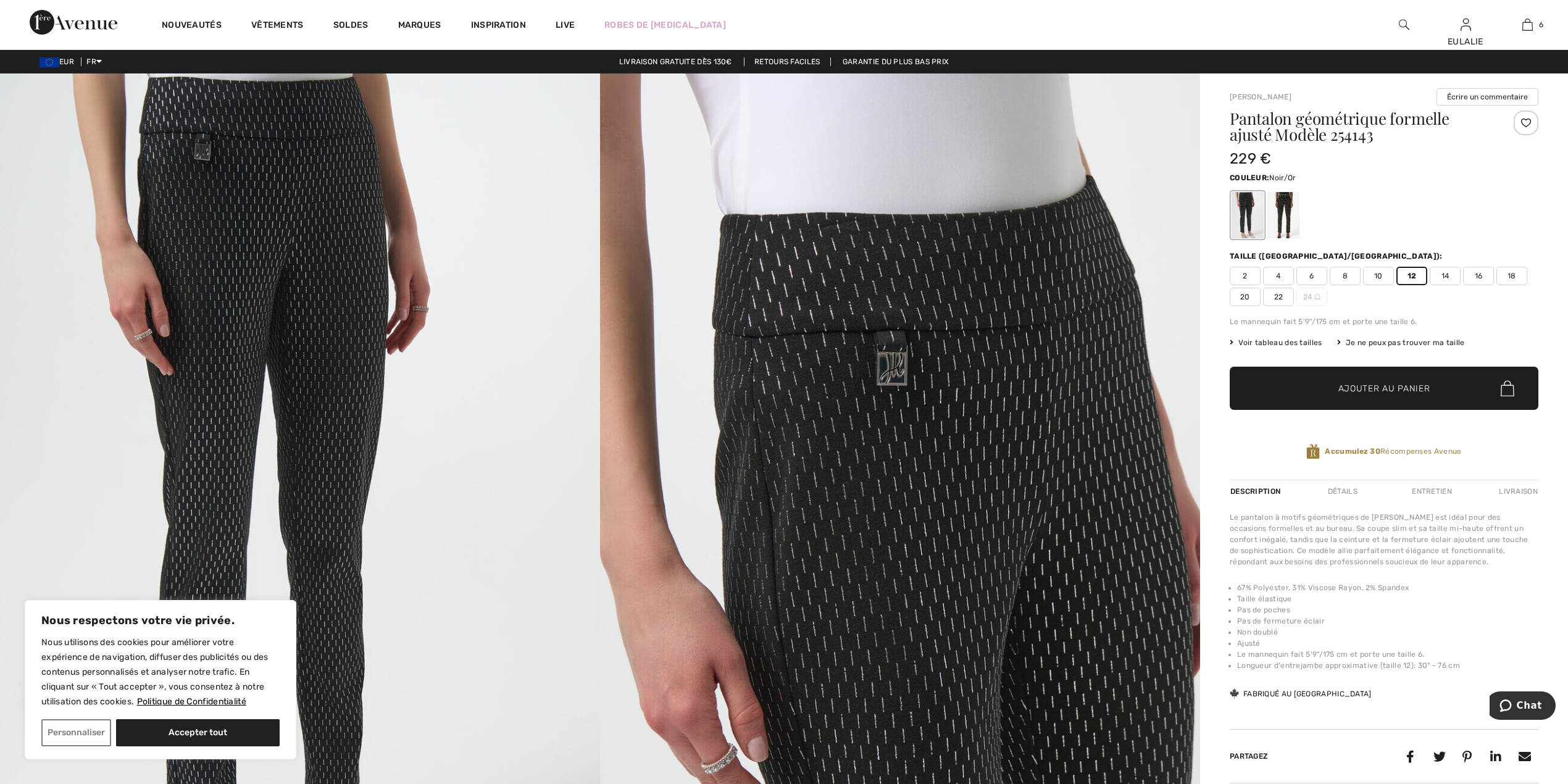
click at [1279, 211] on div at bounding box center [1283, 215] width 32 height 47
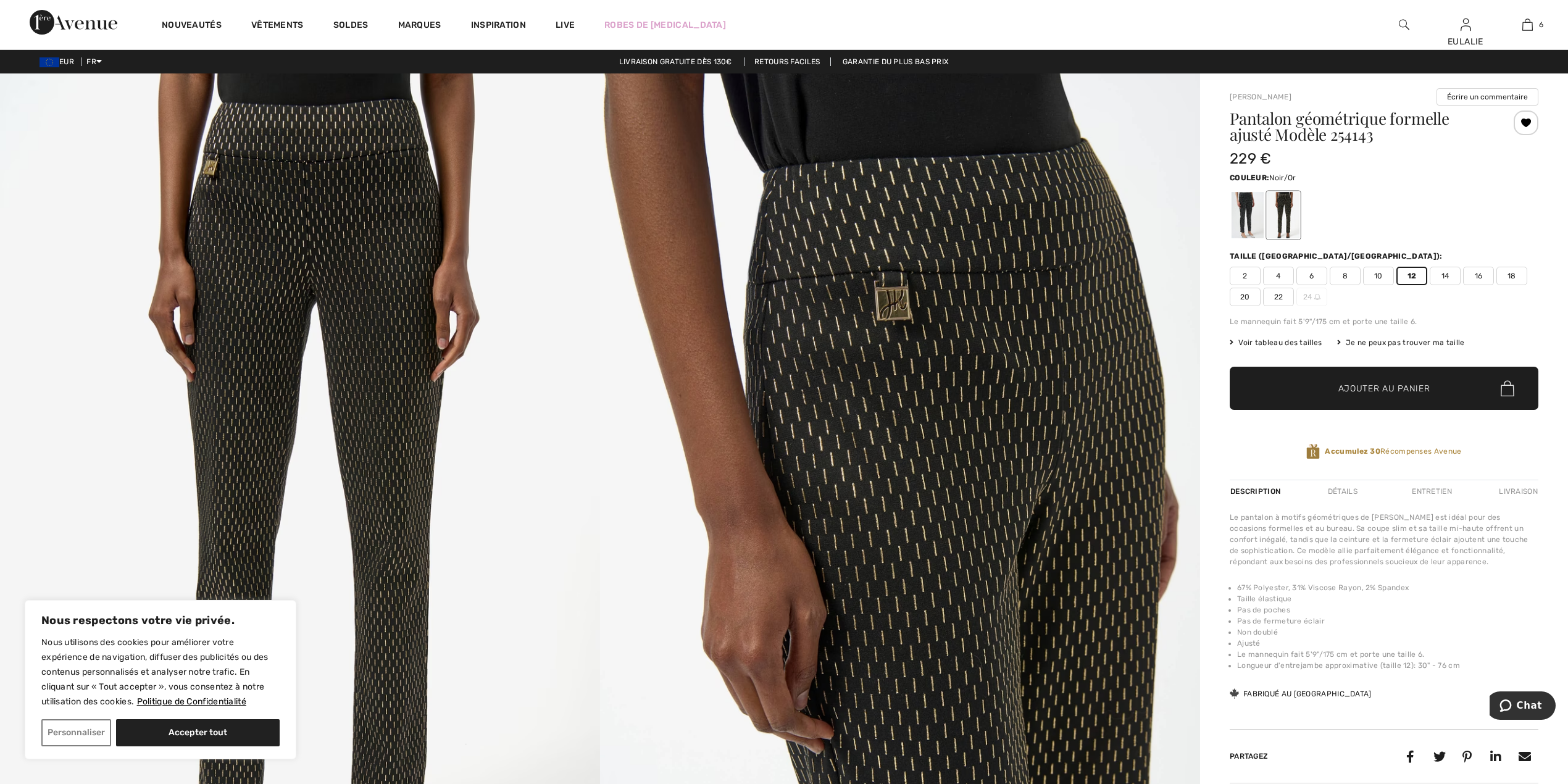
click at [1392, 391] on span "Ajouter au panier" at bounding box center [1384, 388] width 92 height 13
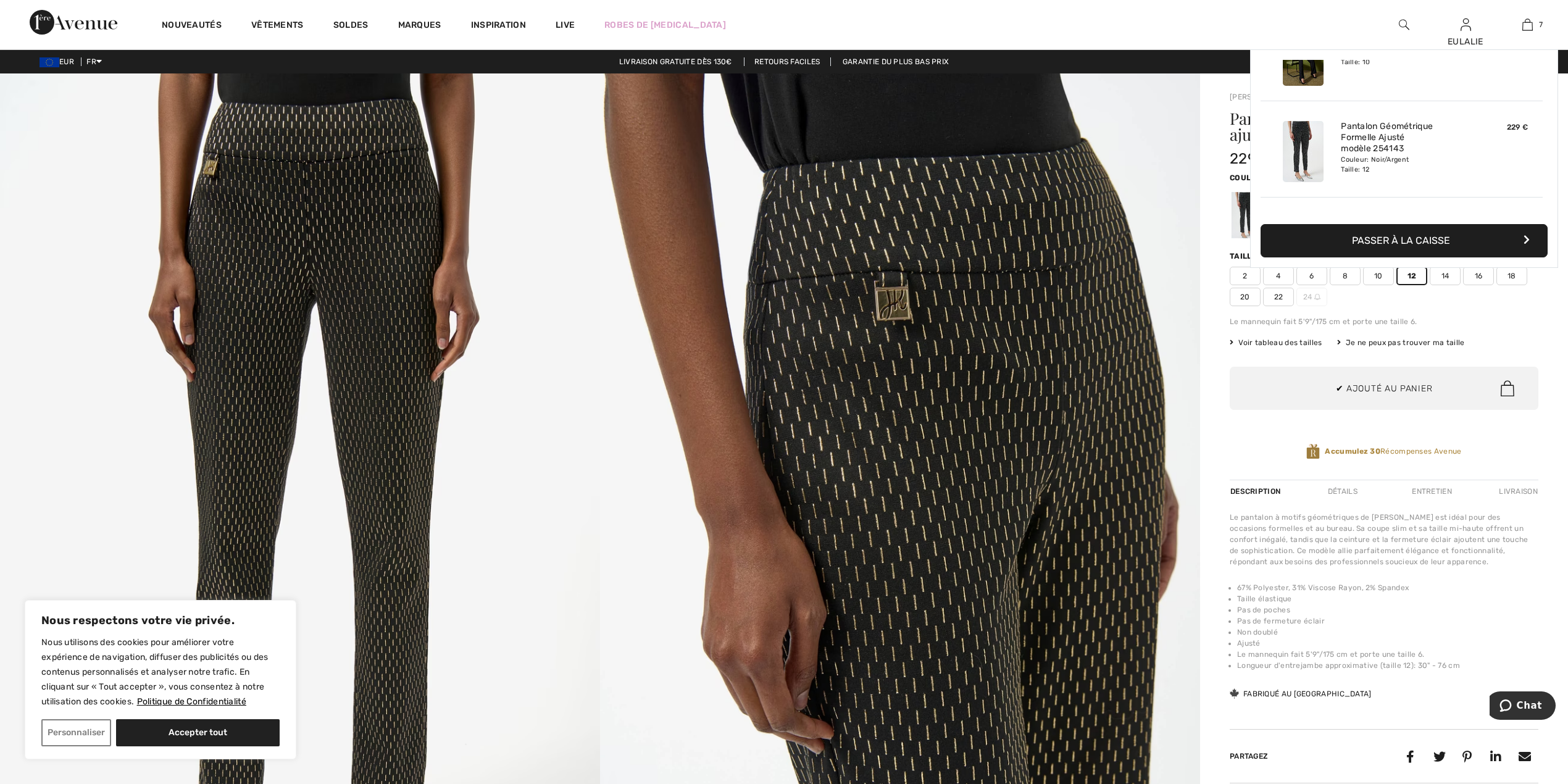
scroll to position [521, 0]
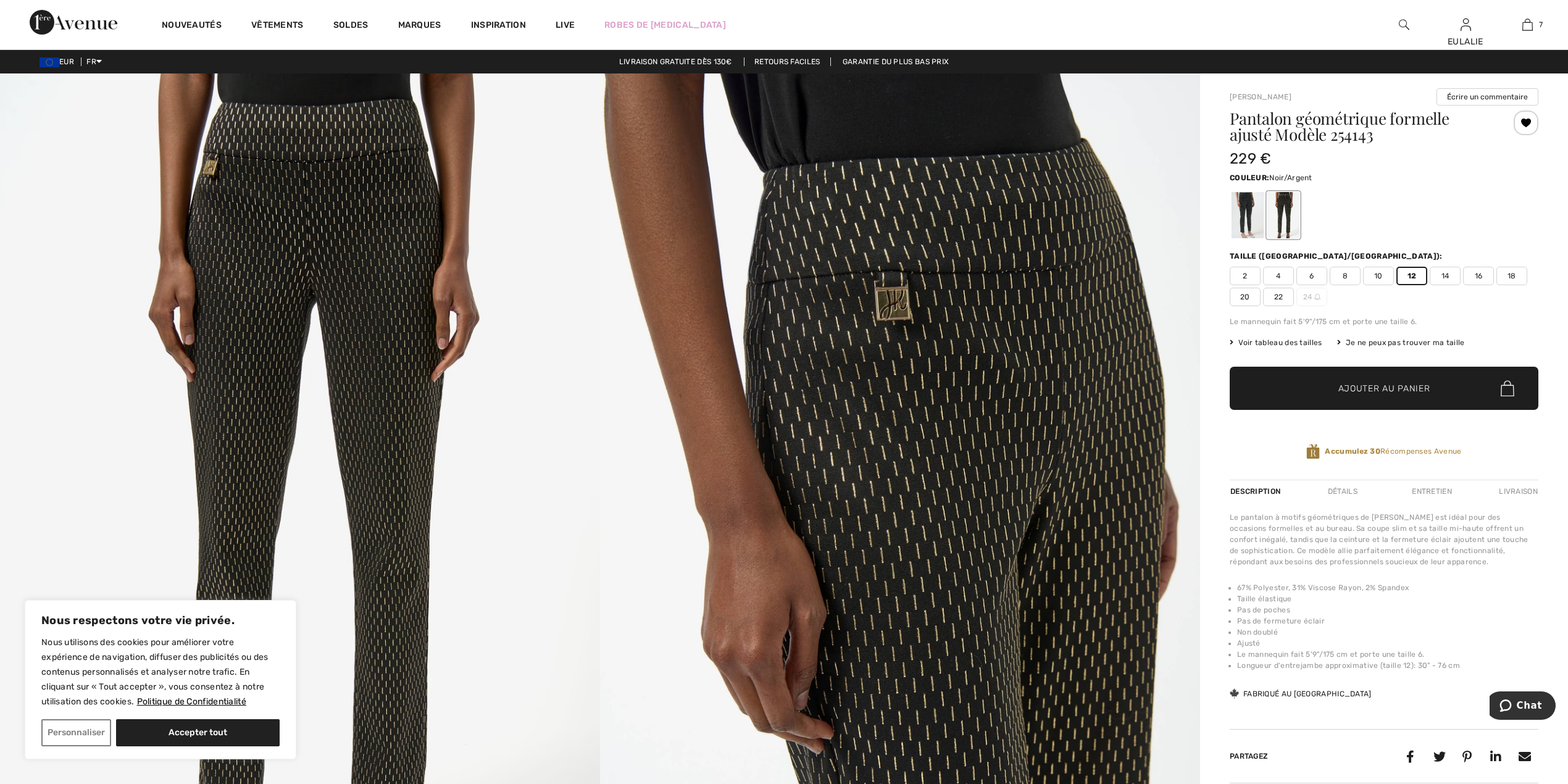
click at [1238, 210] on div at bounding box center [1247, 215] width 32 height 47
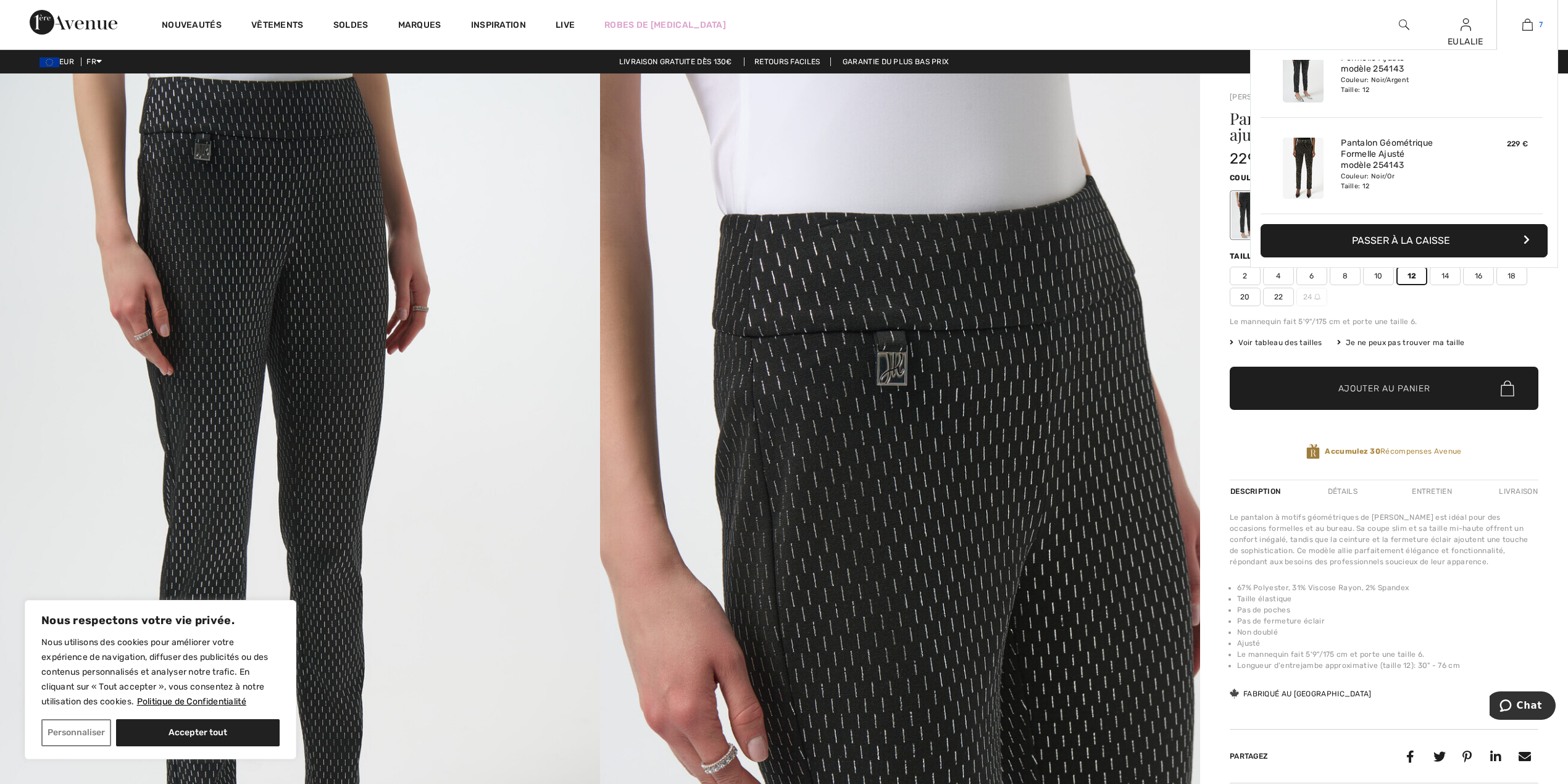
click at [1524, 28] on img at bounding box center [1527, 24] width 11 height 15
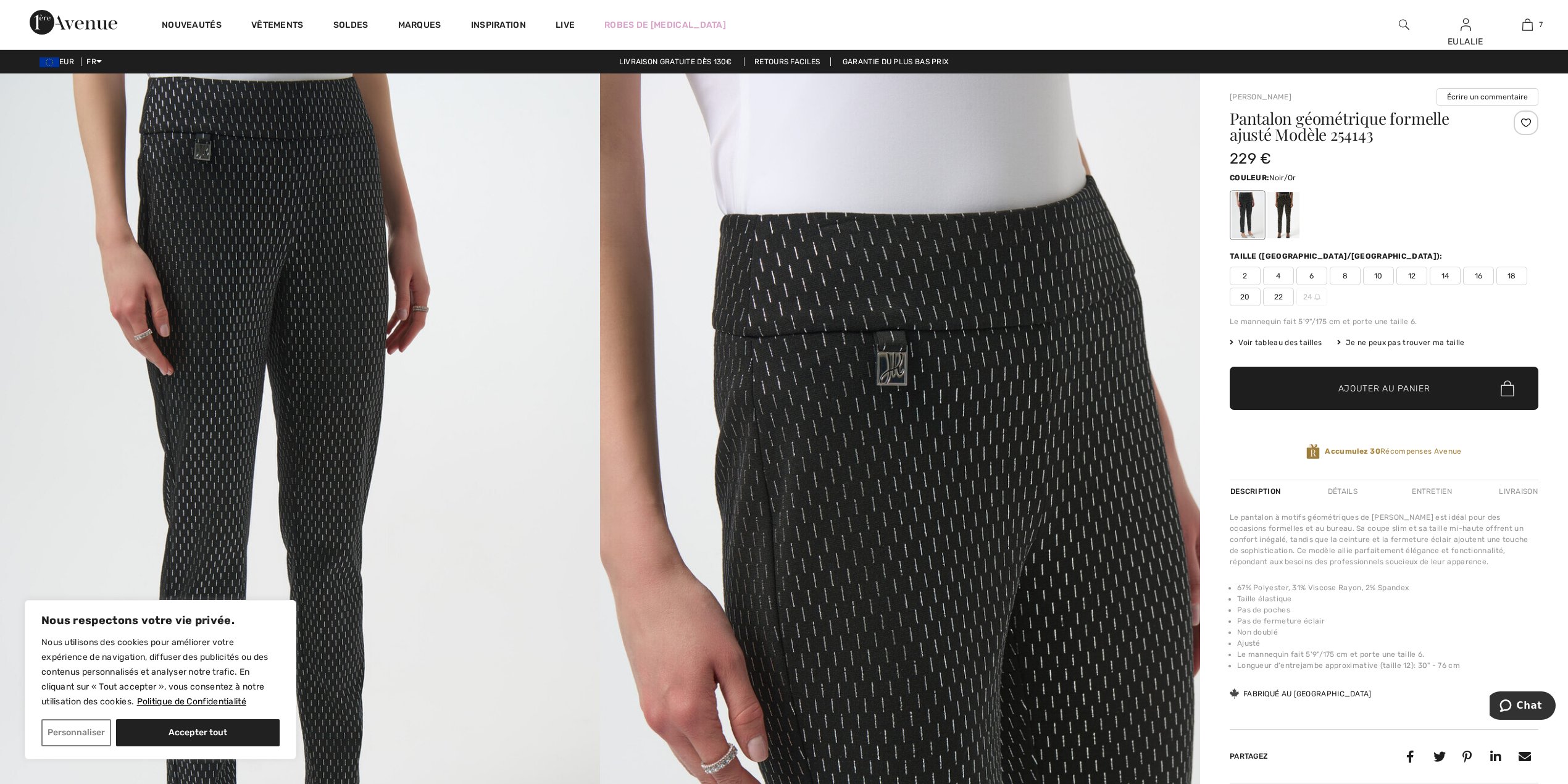
click at [1288, 205] on div at bounding box center [1283, 215] width 32 height 47
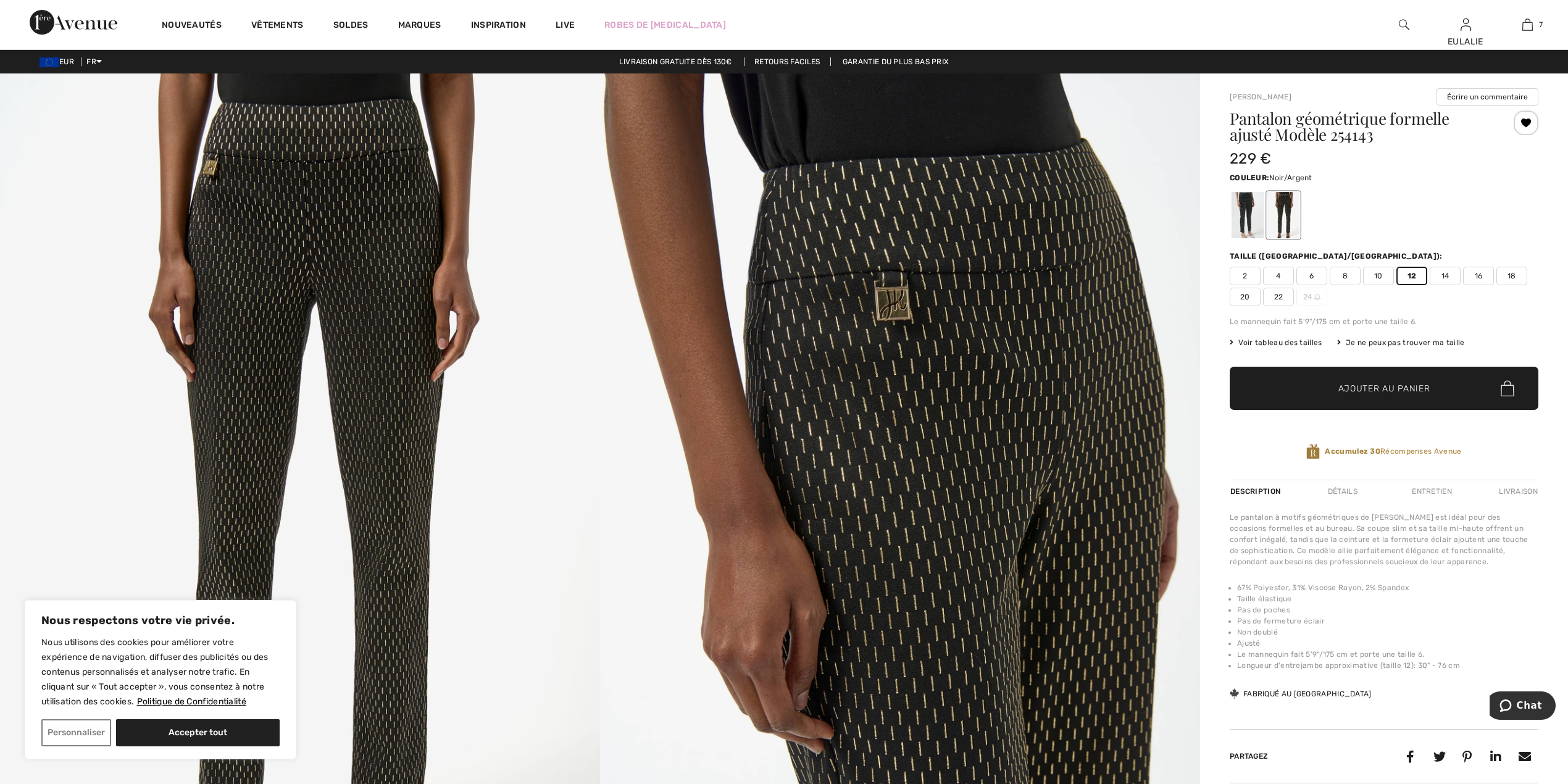
click at [1247, 209] on div at bounding box center [1247, 215] width 32 height 47
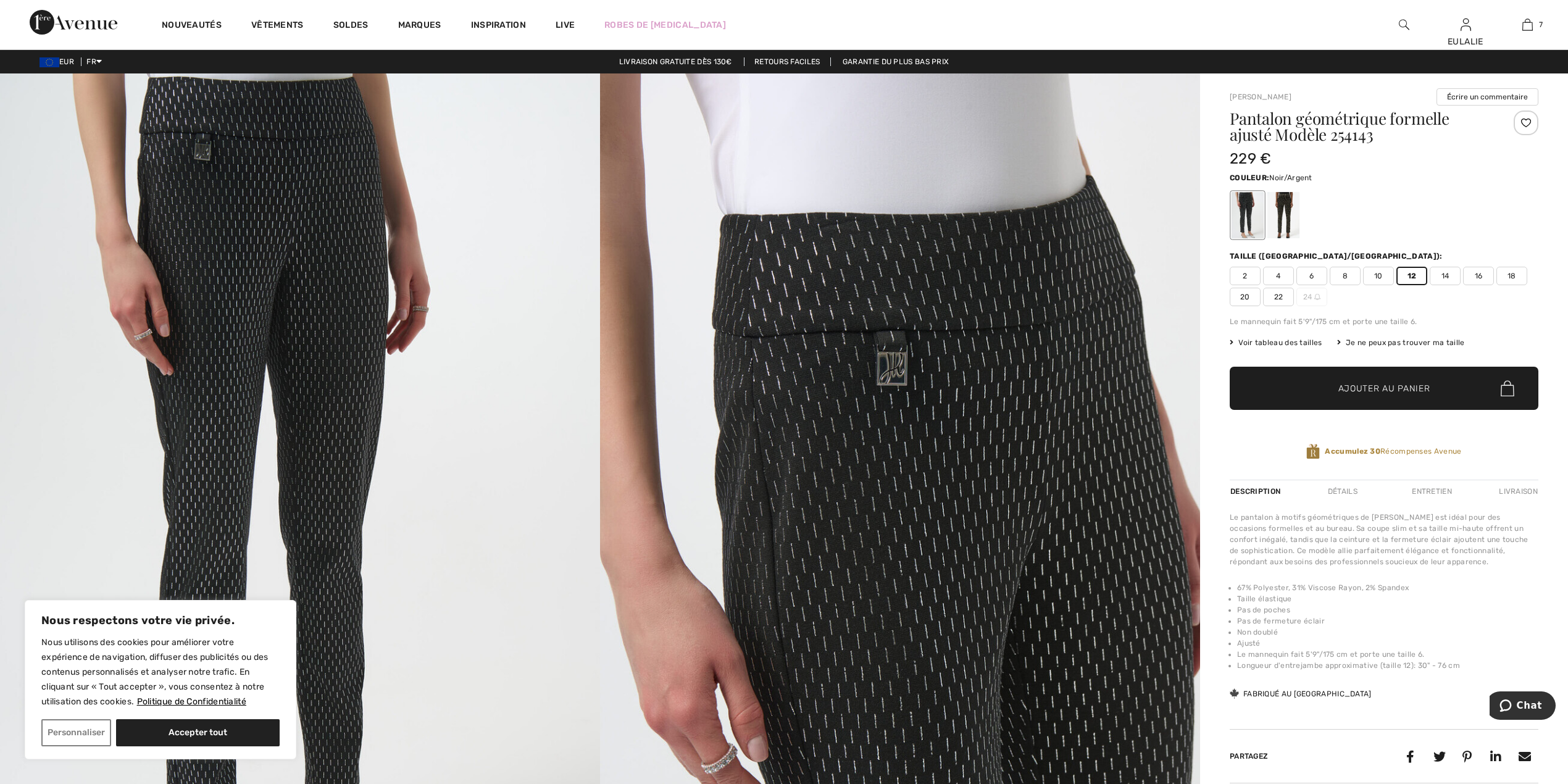
click at [909, 188] on img at bounding box center [900, 522] width 600 height 898
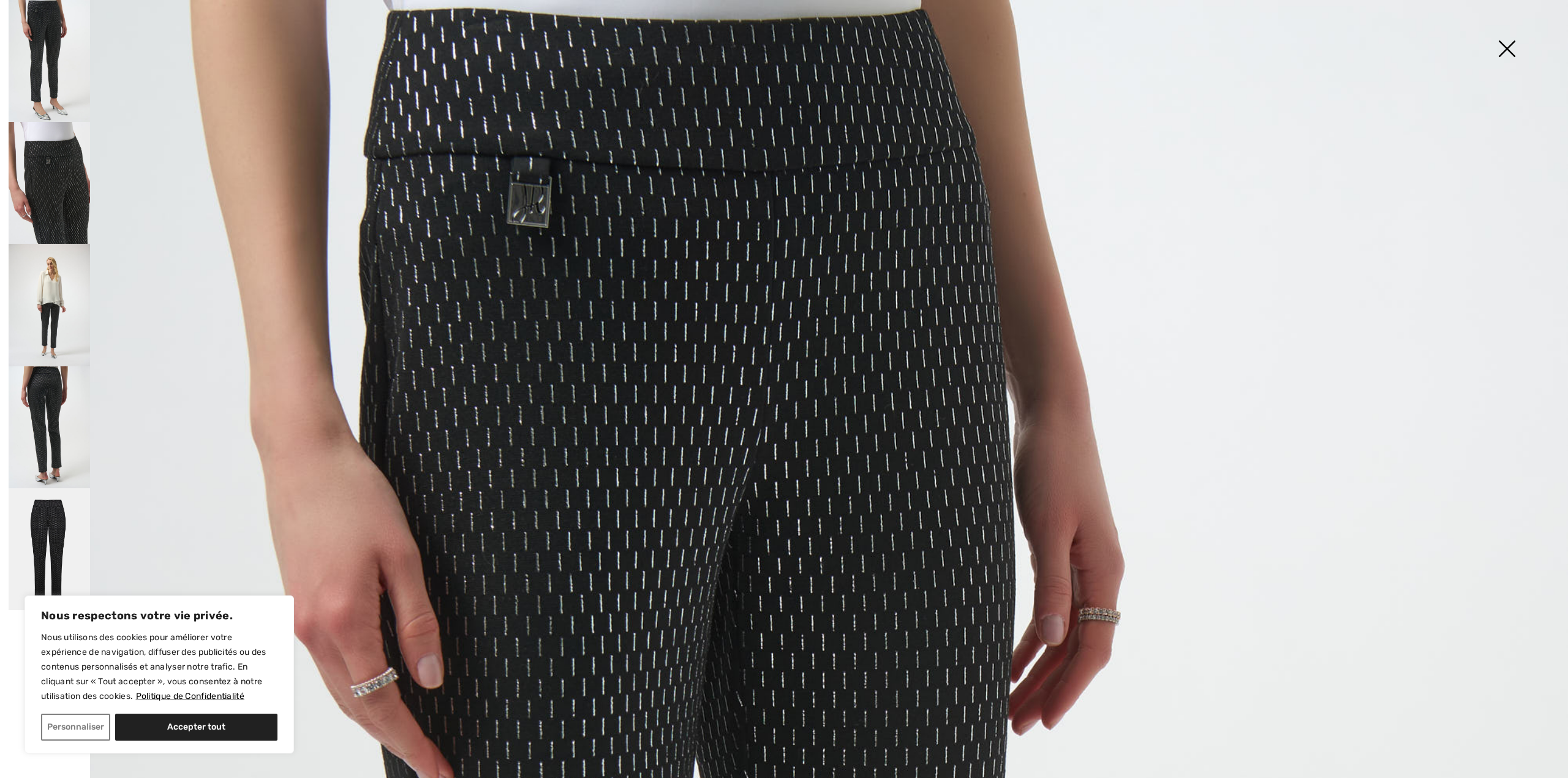
click at [44, 168] on img at bounding box center [49, 183] width 81 height 122
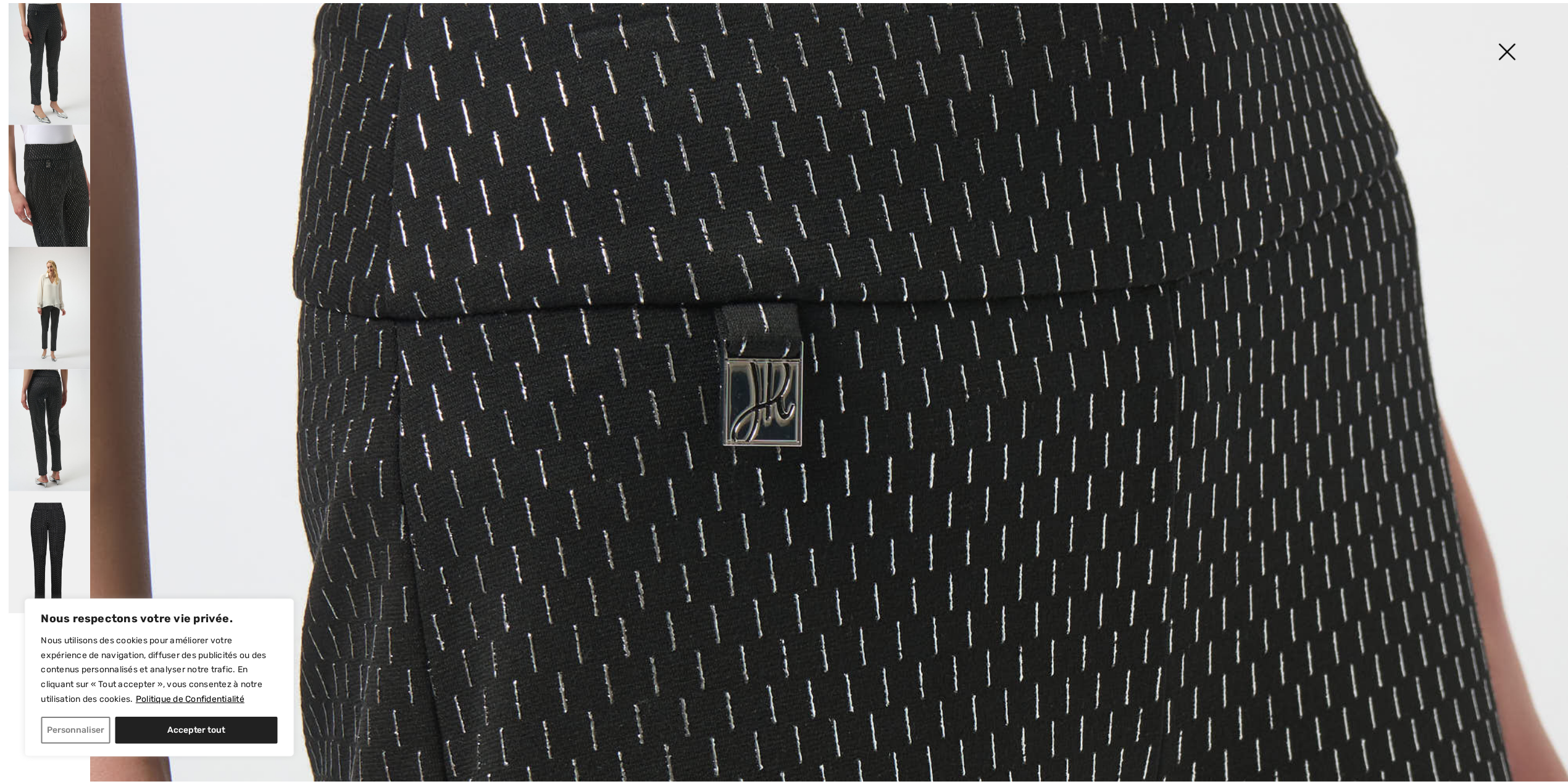
scroll to position [411, 0]
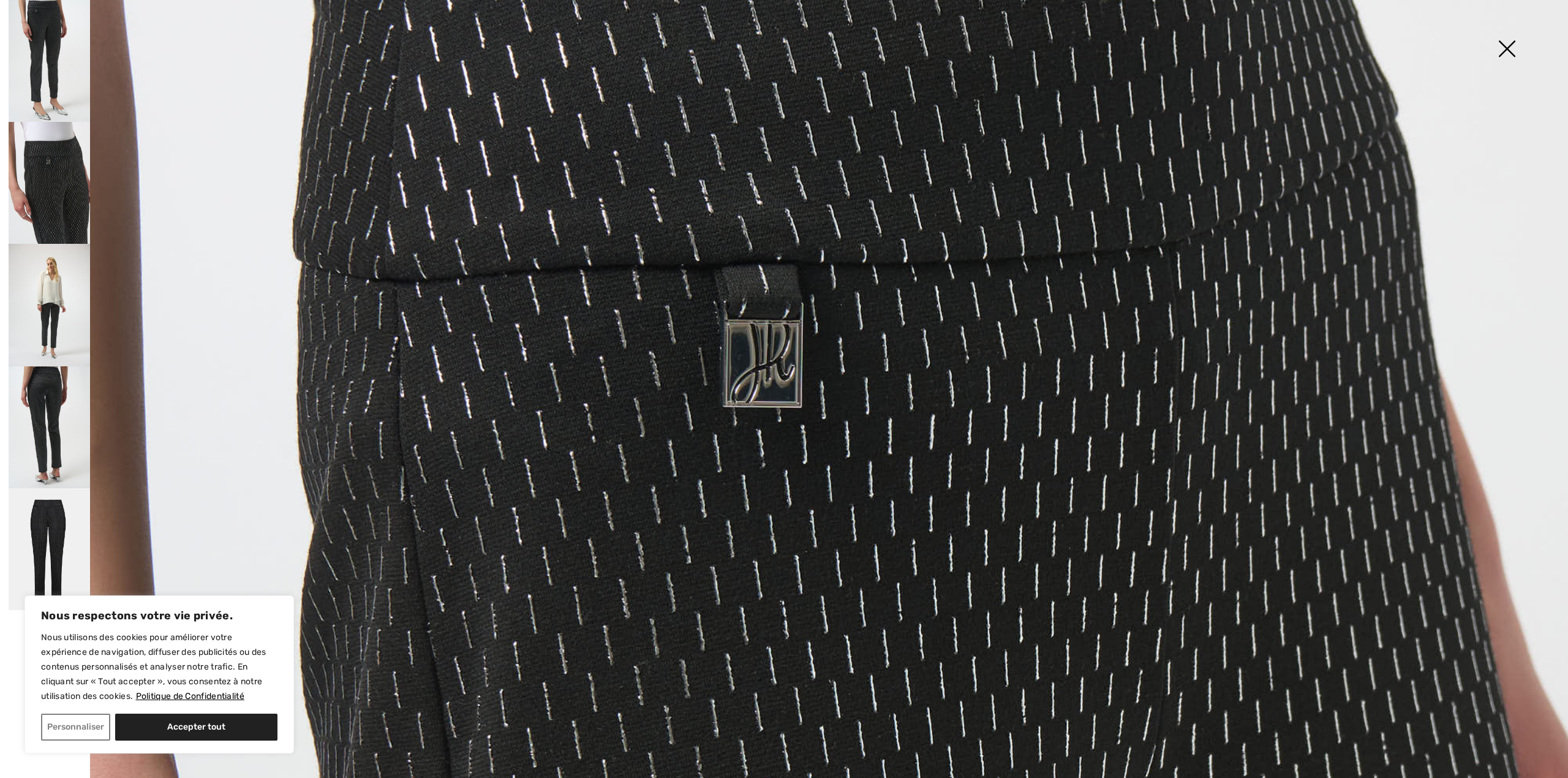
click at [1506, 40] on img at bounding box center [1506, 50] width 61 height 63
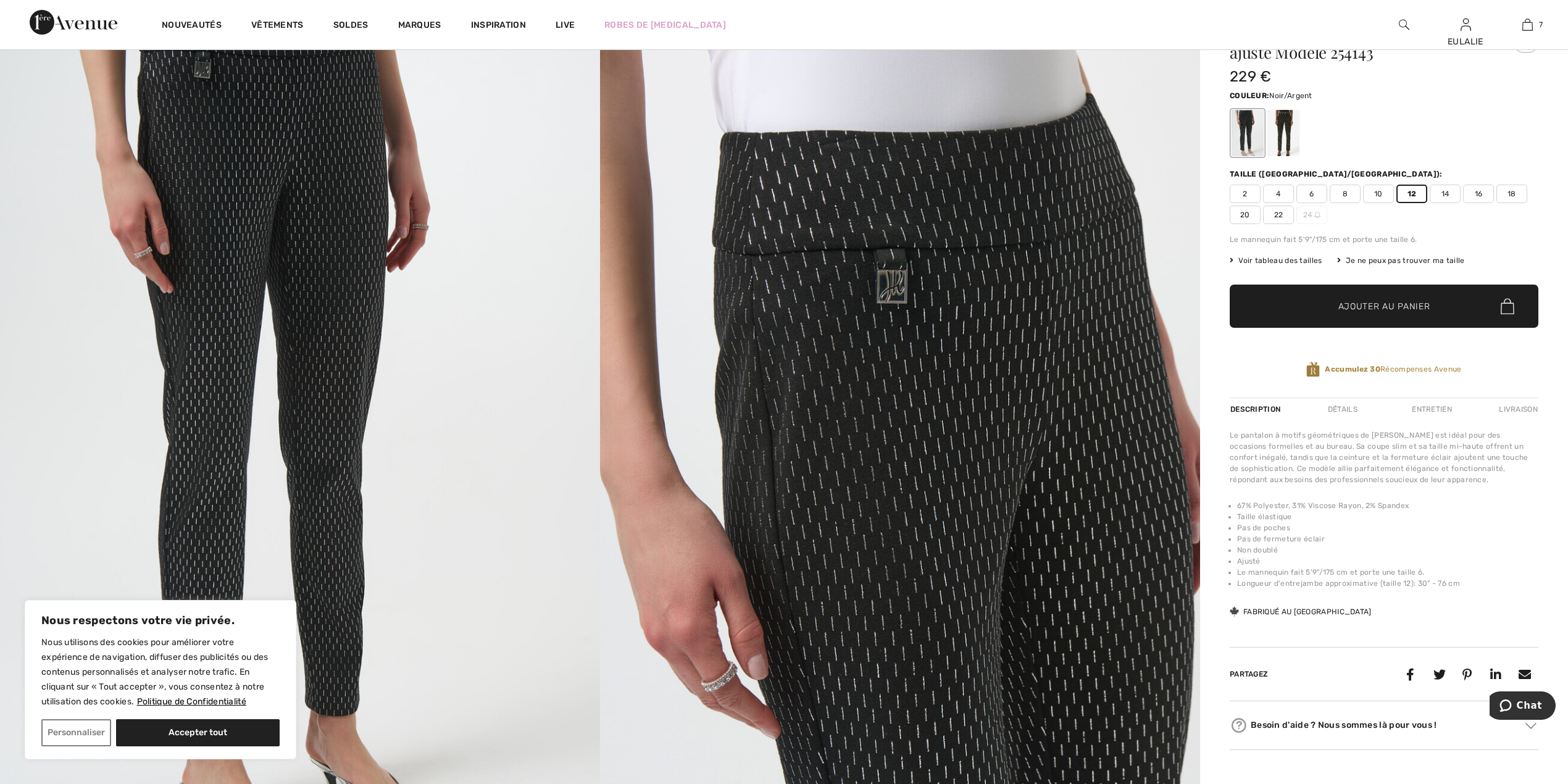
scroll to position [0, 0]
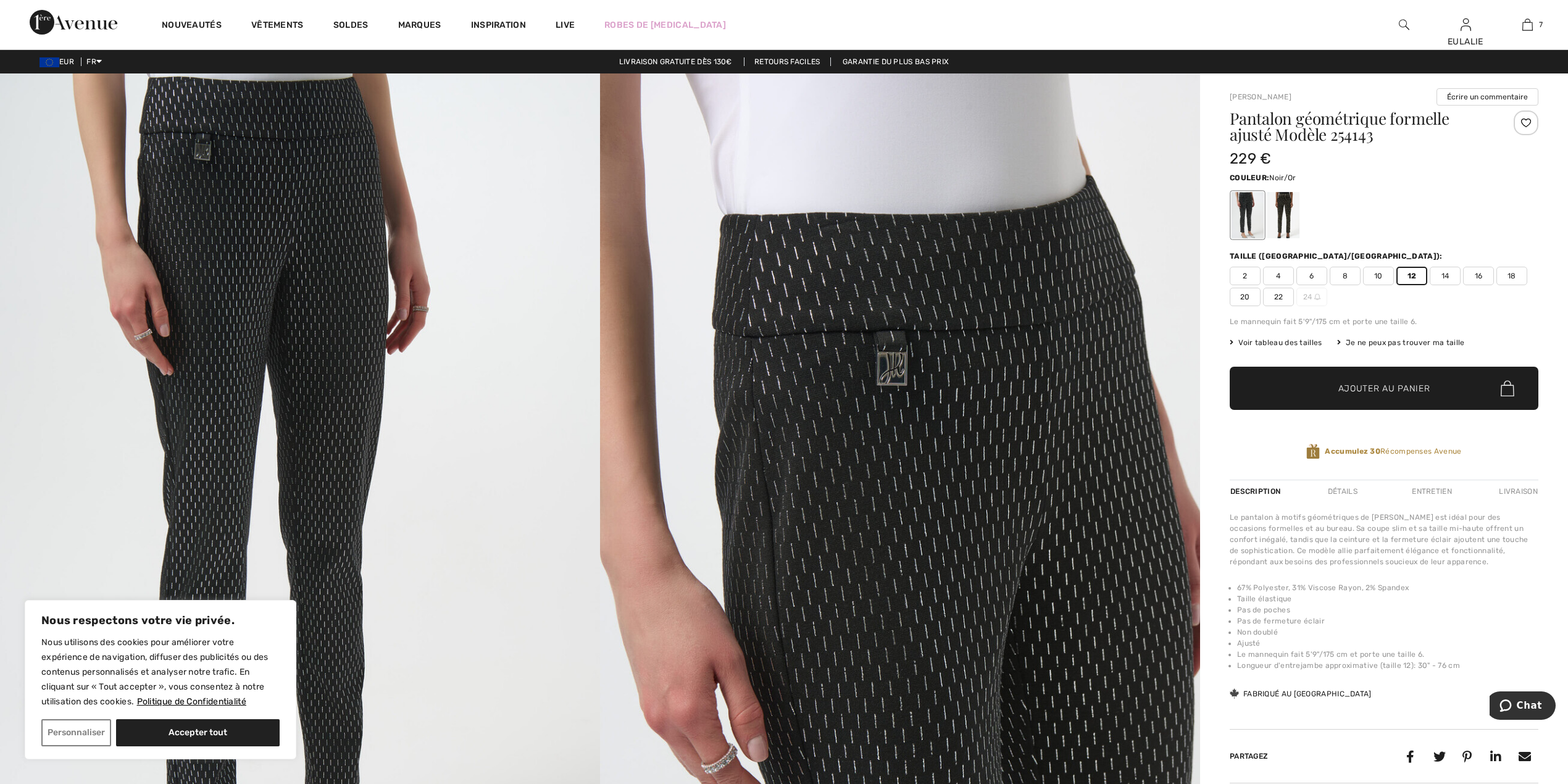
click at [1280, 198] on div at bounding box center [1283, 215] width 32 height 47
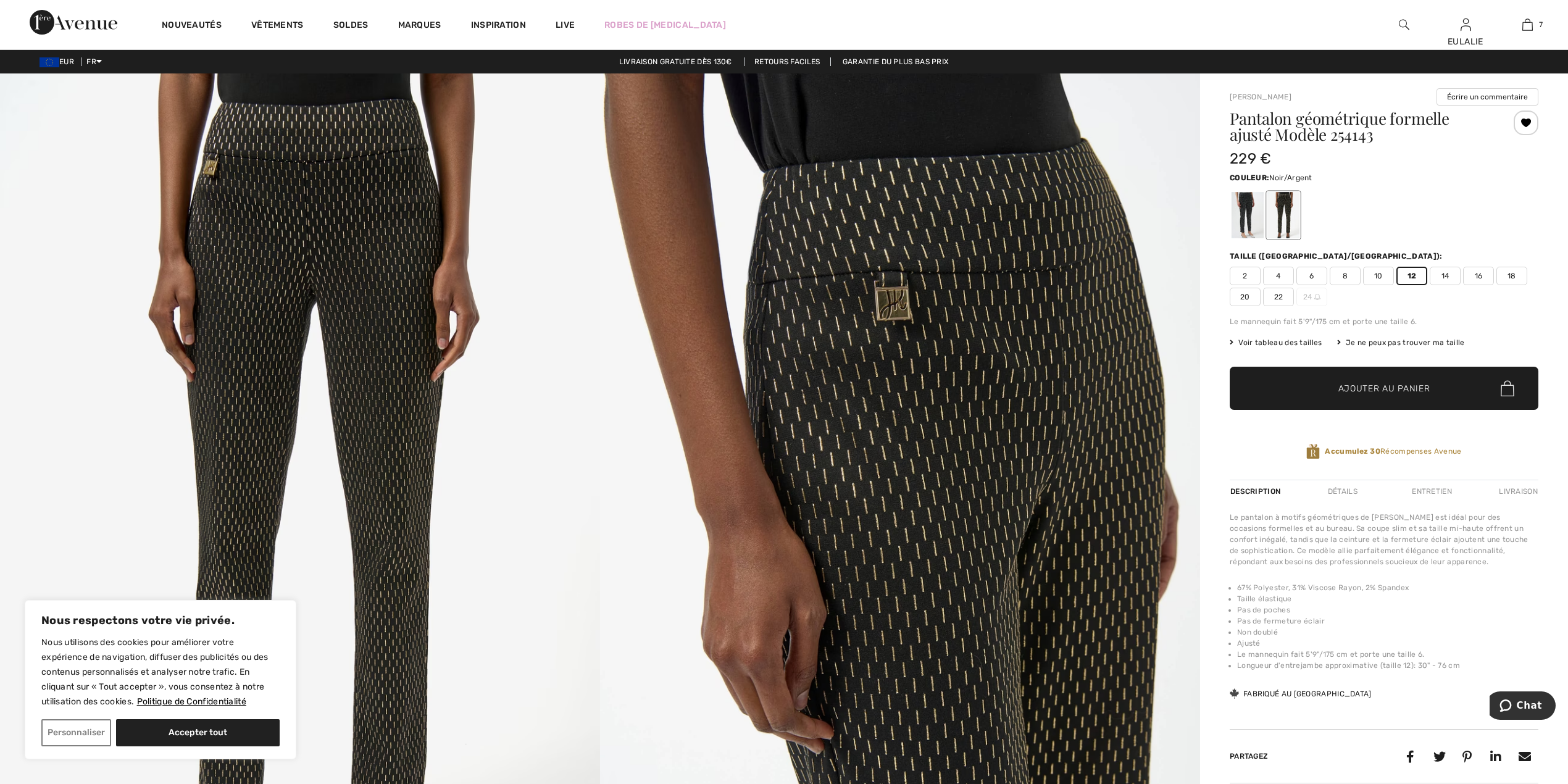
click at [1245, 216] on div at bounding box center [1247, 215] width 32 height 47
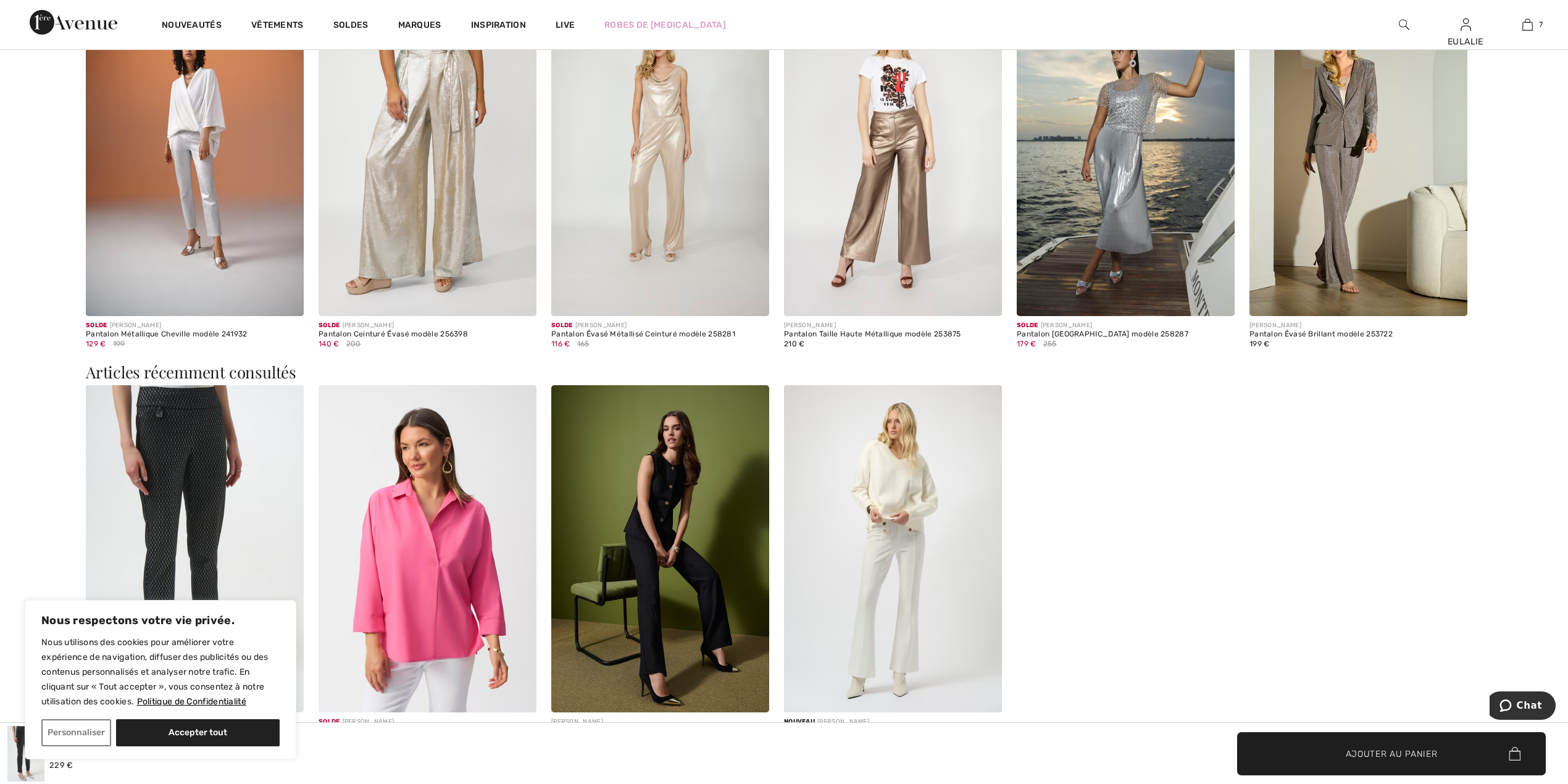
scroll to position [1398, 0]
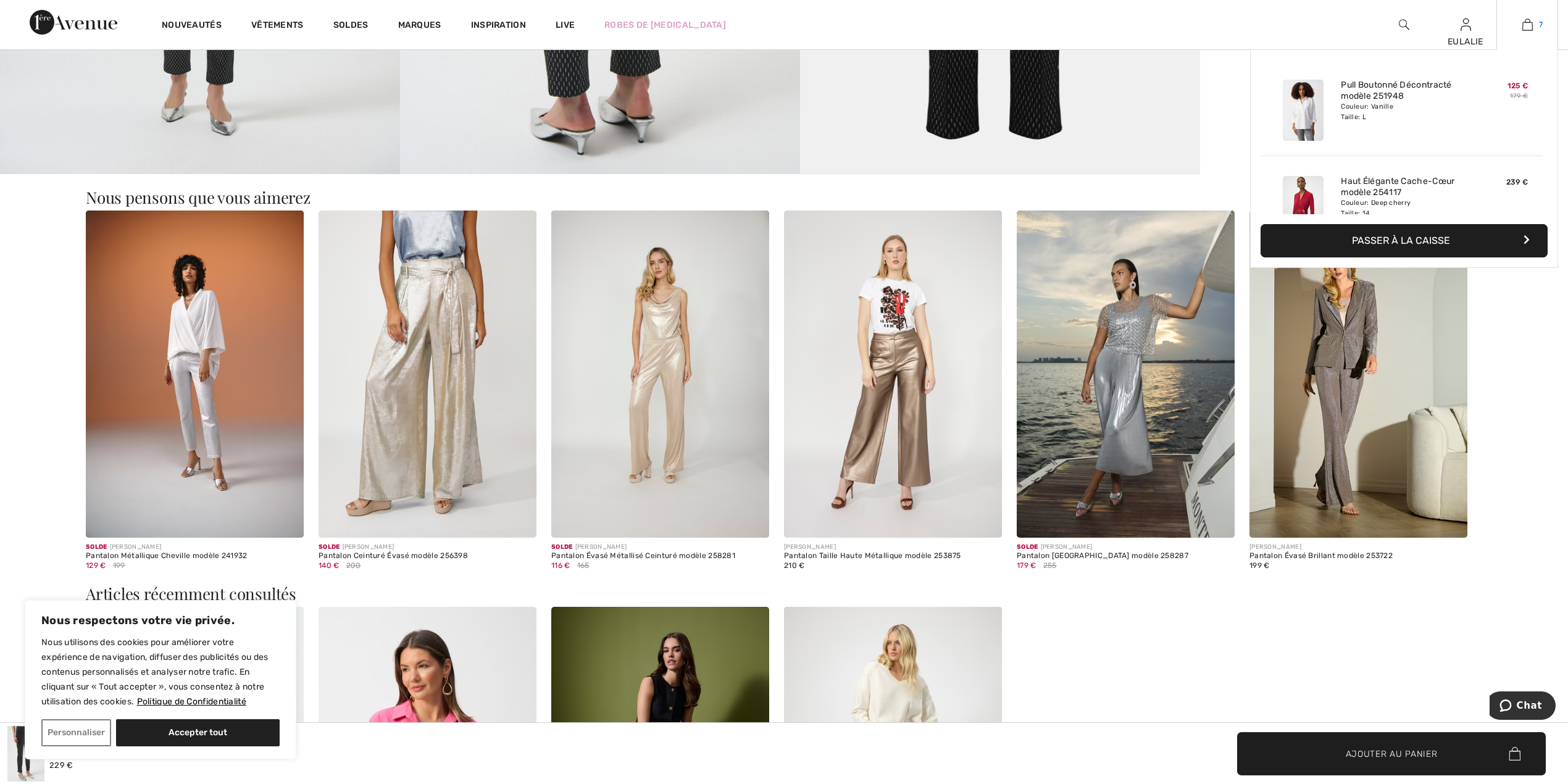
click at [1532, 23] on link "7" at bounding box center [1528, 24] width 61 height 15
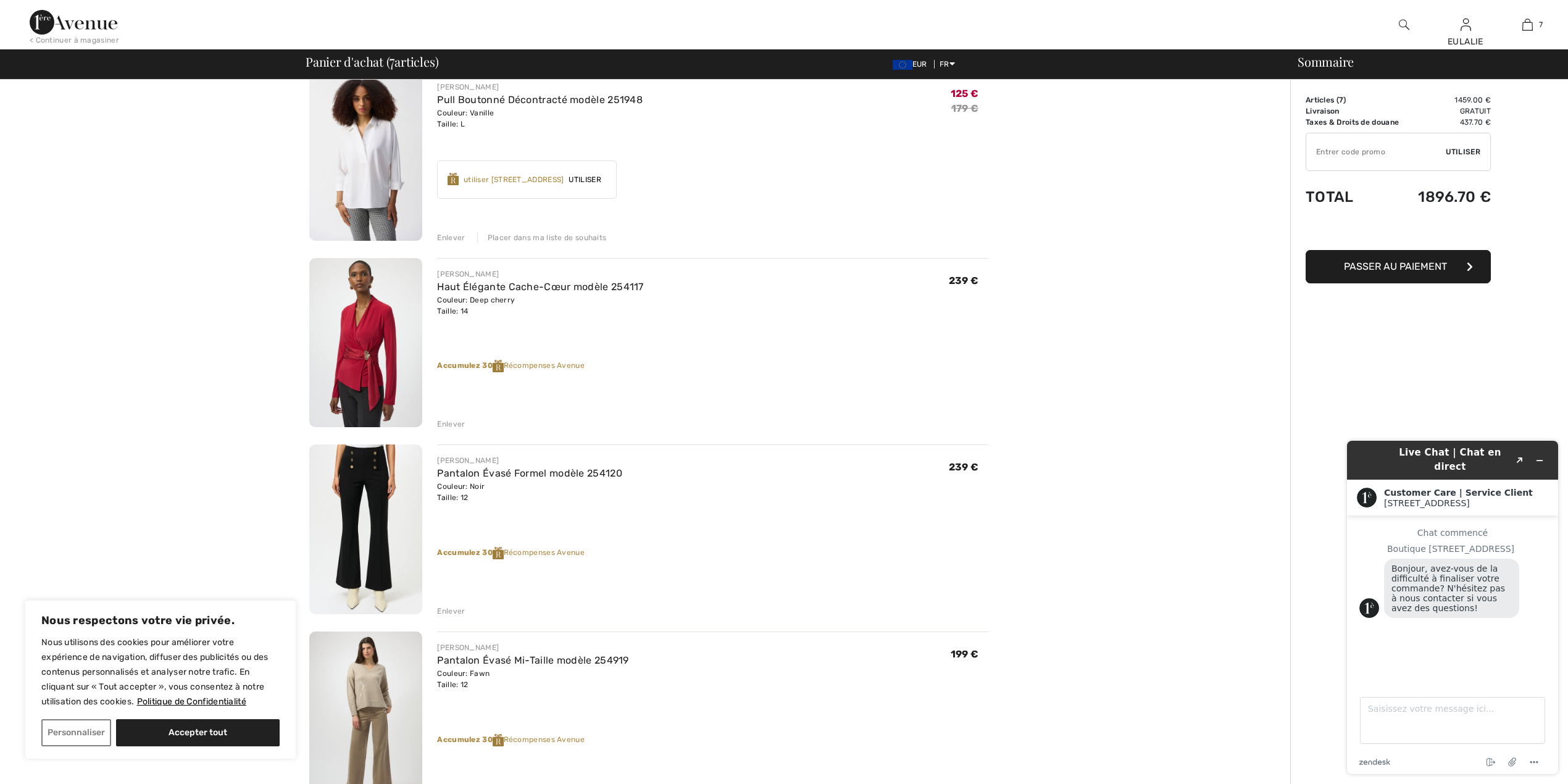
scroll to position [82, 0]
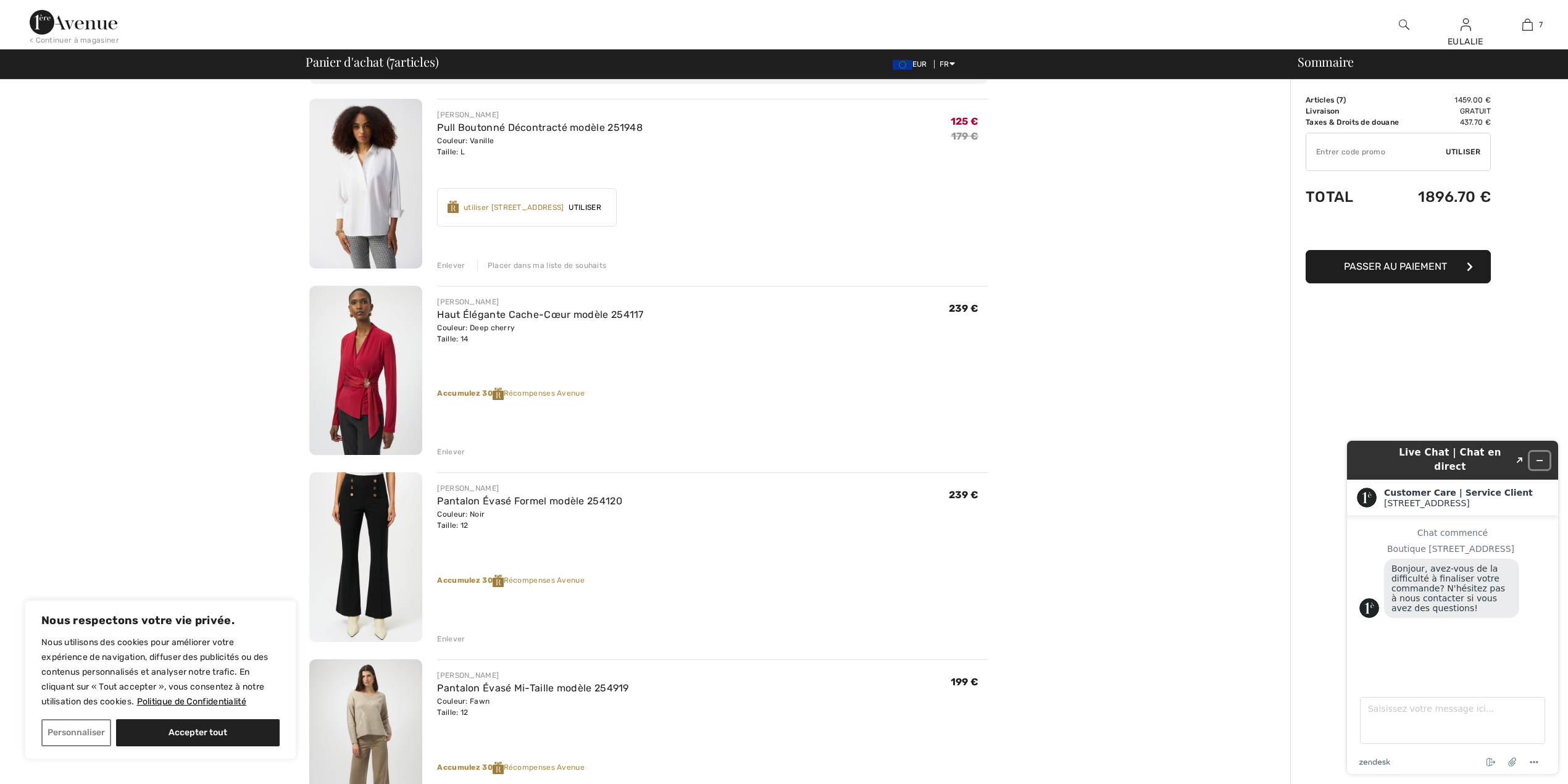
click at [1544, 458] on icon "Réduire le widget" at bounding box center [1540, 460] width 8 height 8
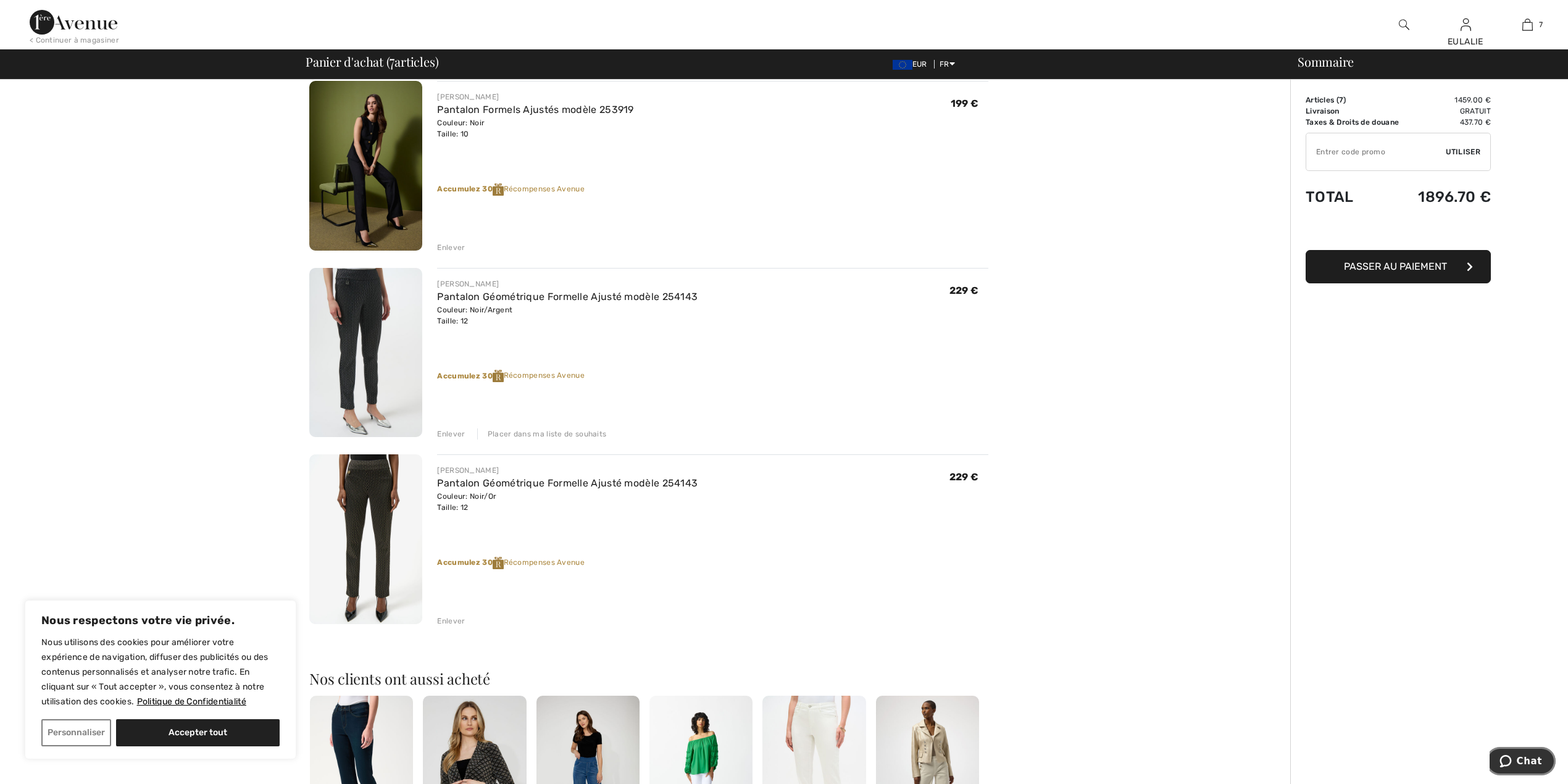
scroll to position [905, 0]
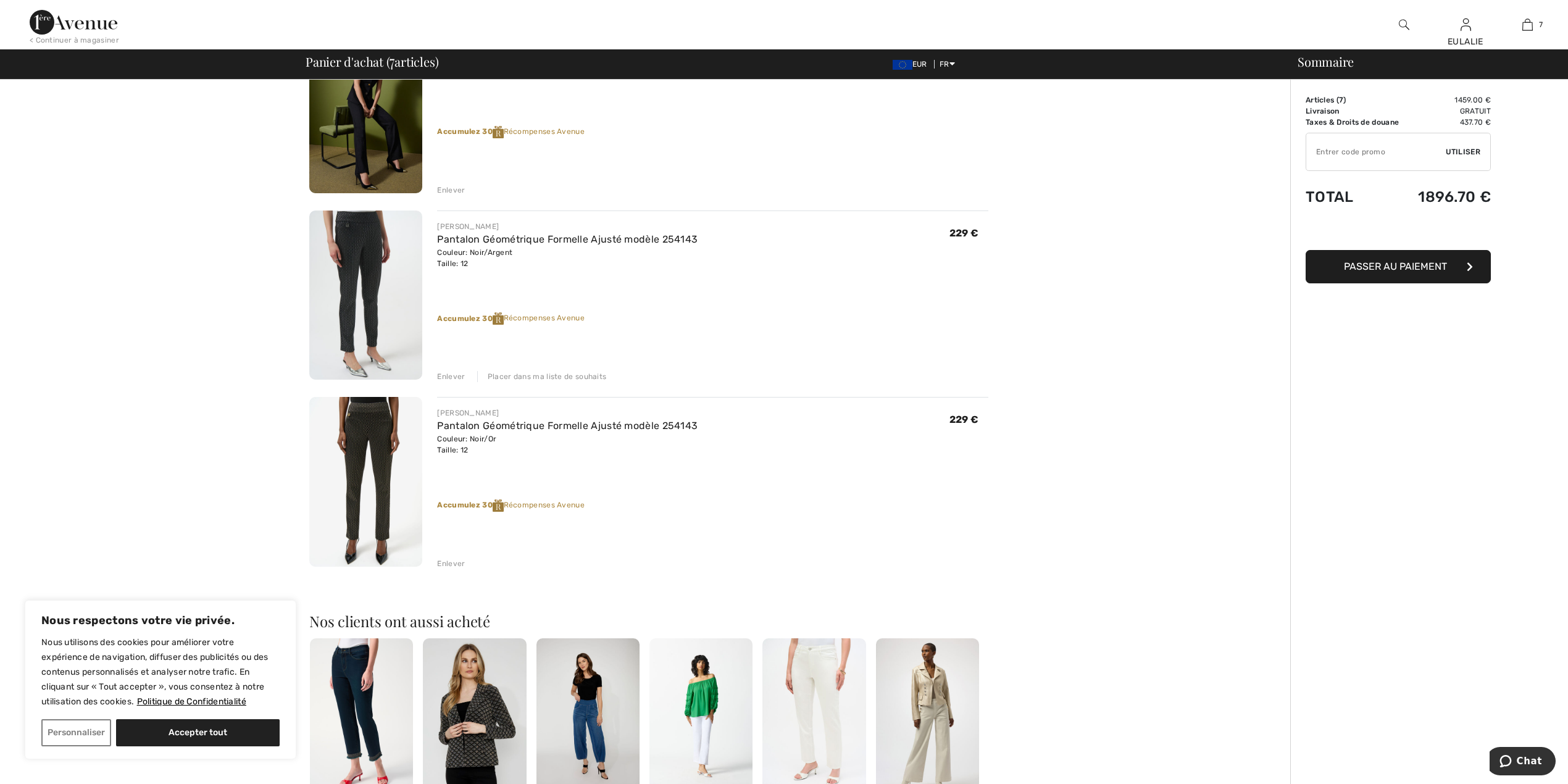
click at [494, 25] on div at bounding box center [539, 25] width 784 height 49
click at [531, 32] on div at bounding box center [539, 25] width 784 height 49
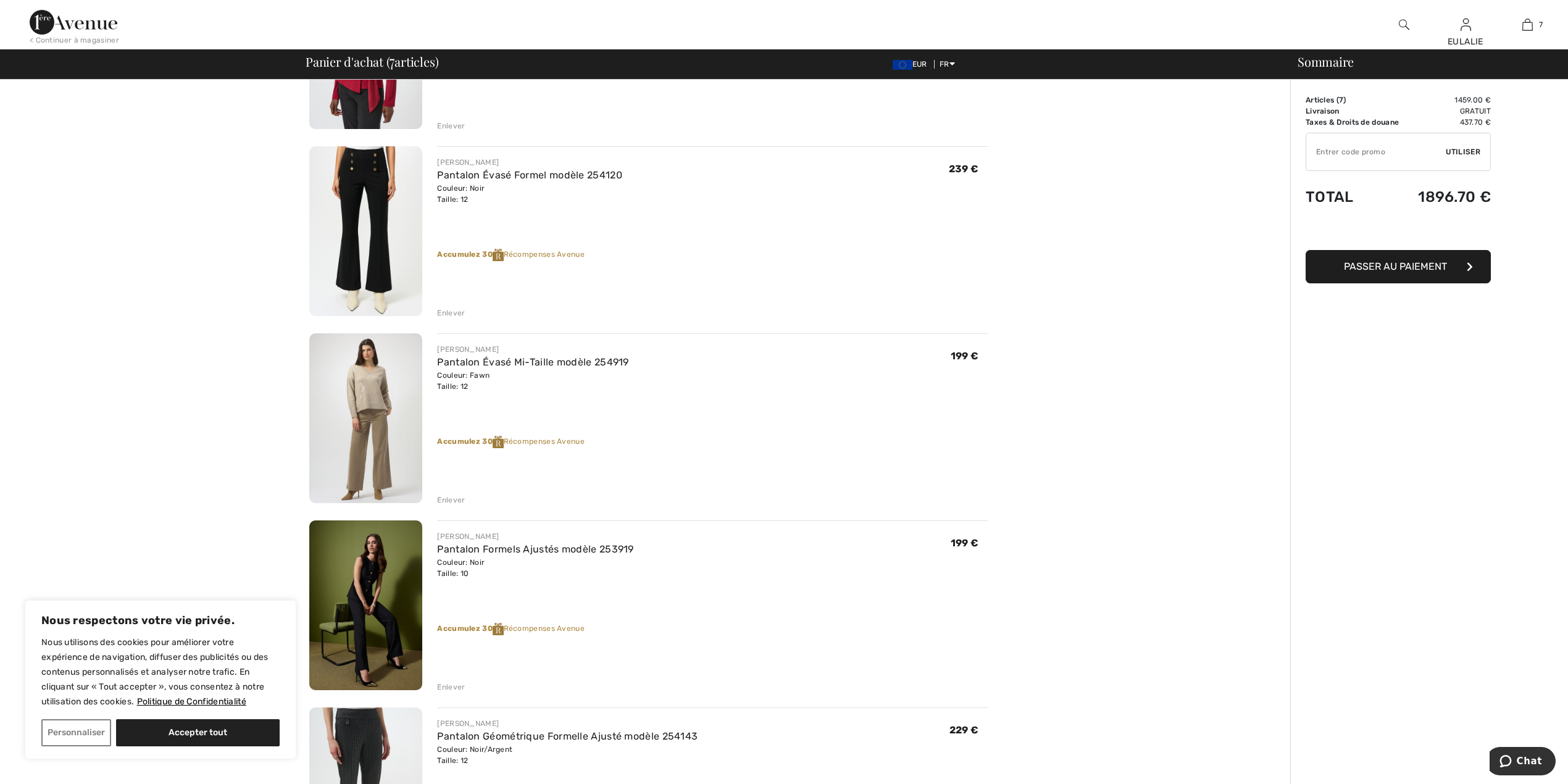
scroll to position [329, 0]
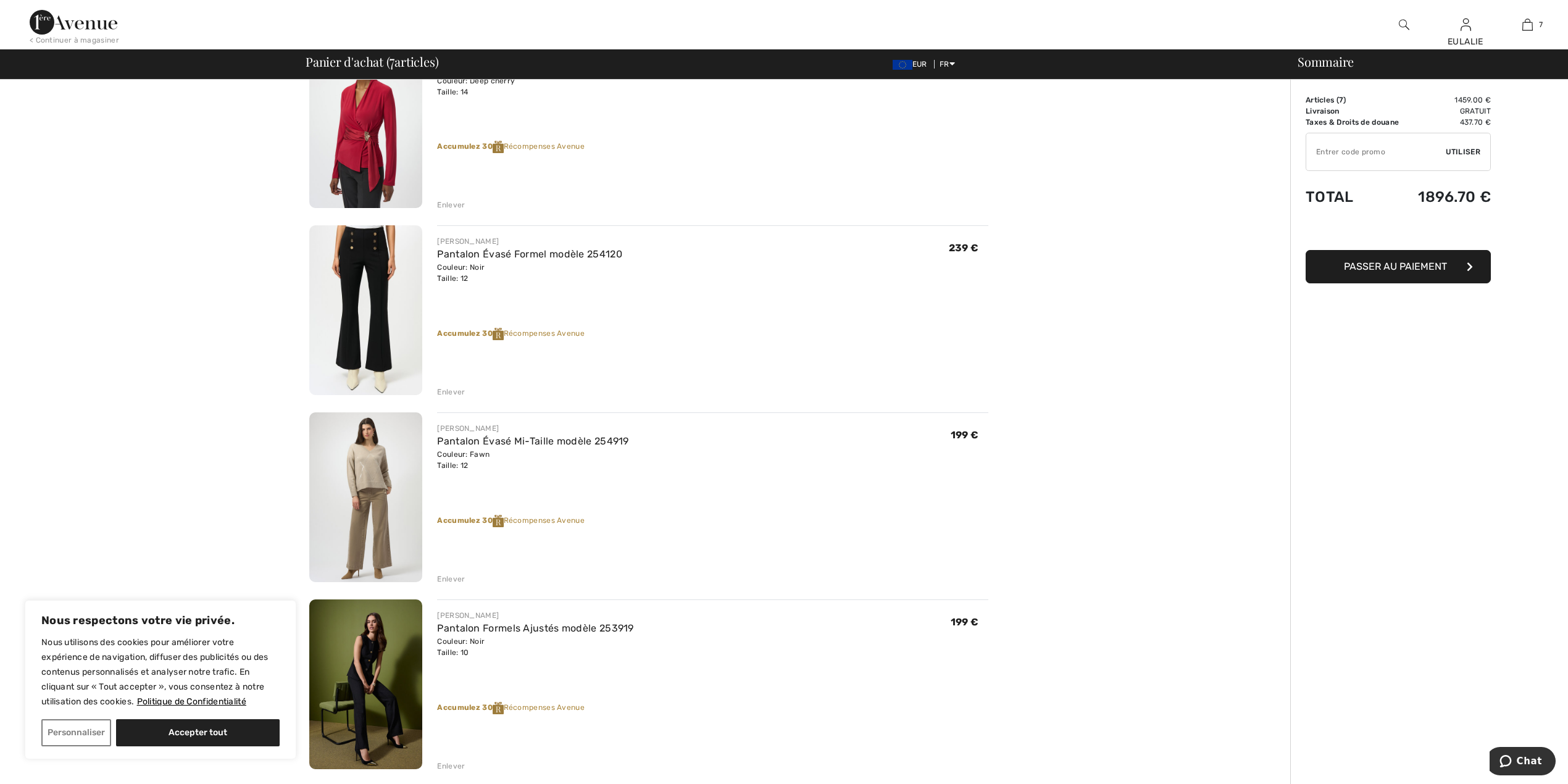
click at [882, 270] on div "JOSEPH RIBKOFF Pantalon Évasé Formel modèle 254120 Couleur: Noir Taille: 12 Ven…" at bounding box center [712, 260] width 551 height 48
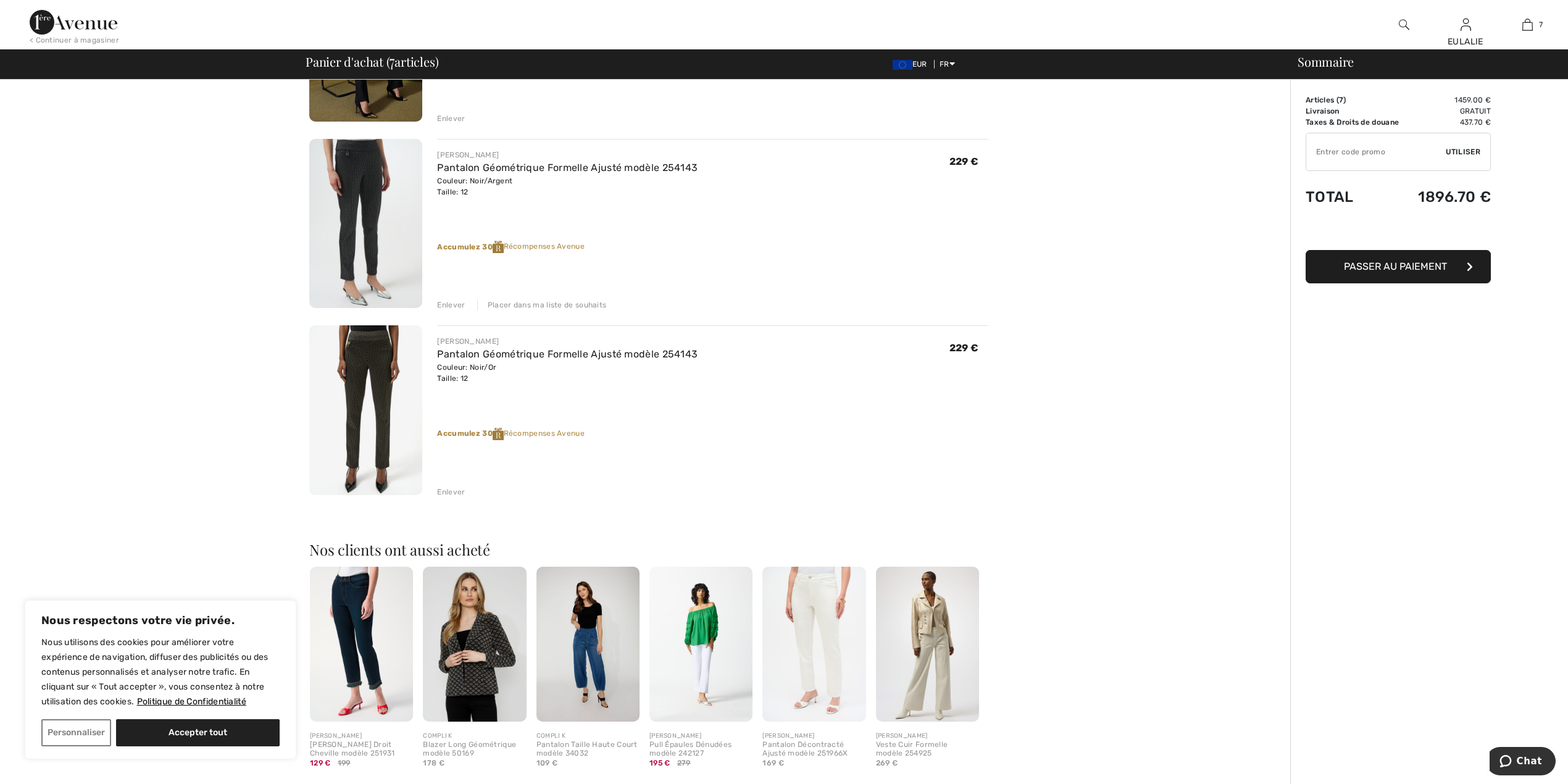
scroll to position [987, 0]
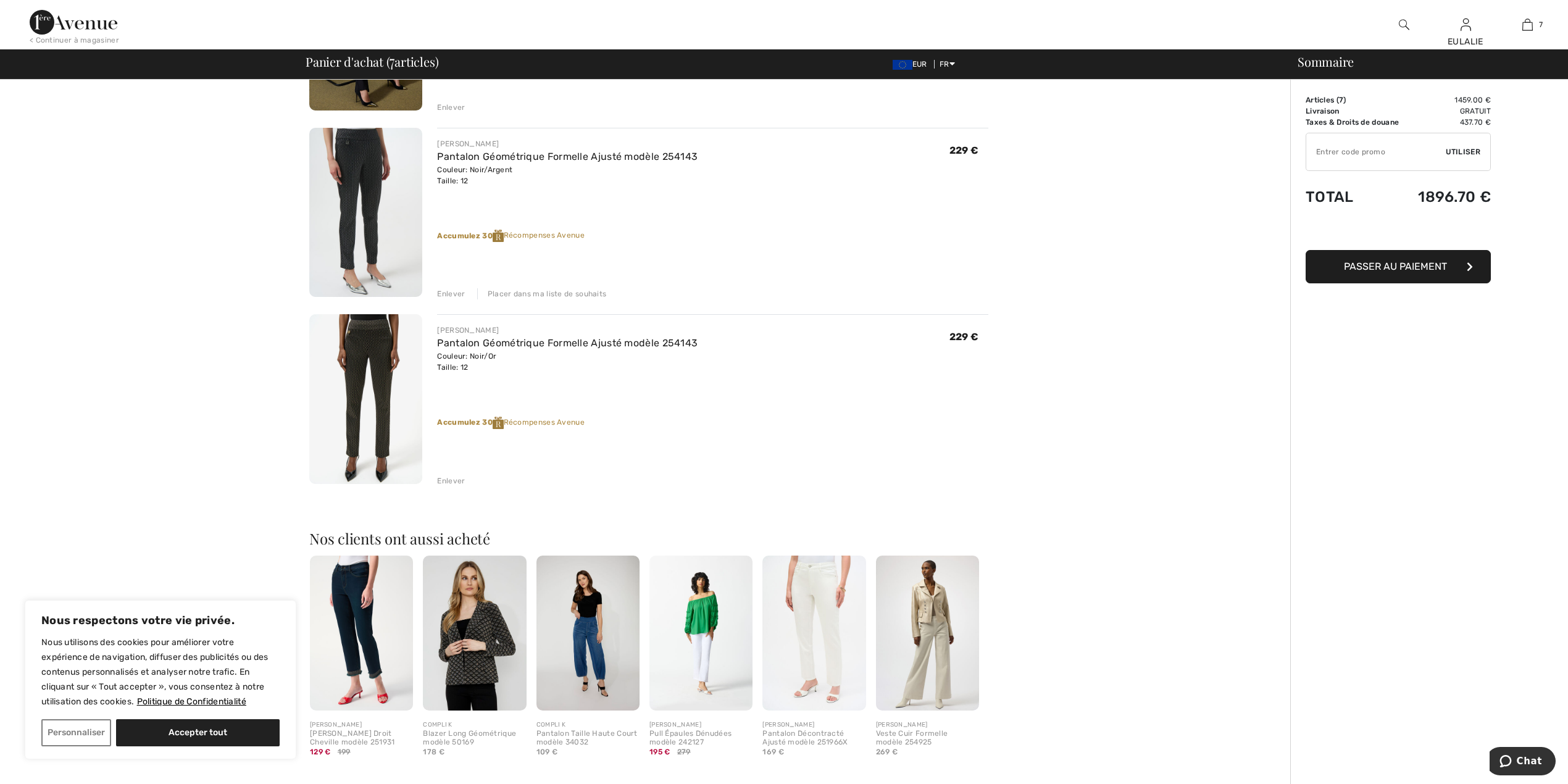
click at [364, 153] on img at bounding box center [366, 212] width 113 height 169
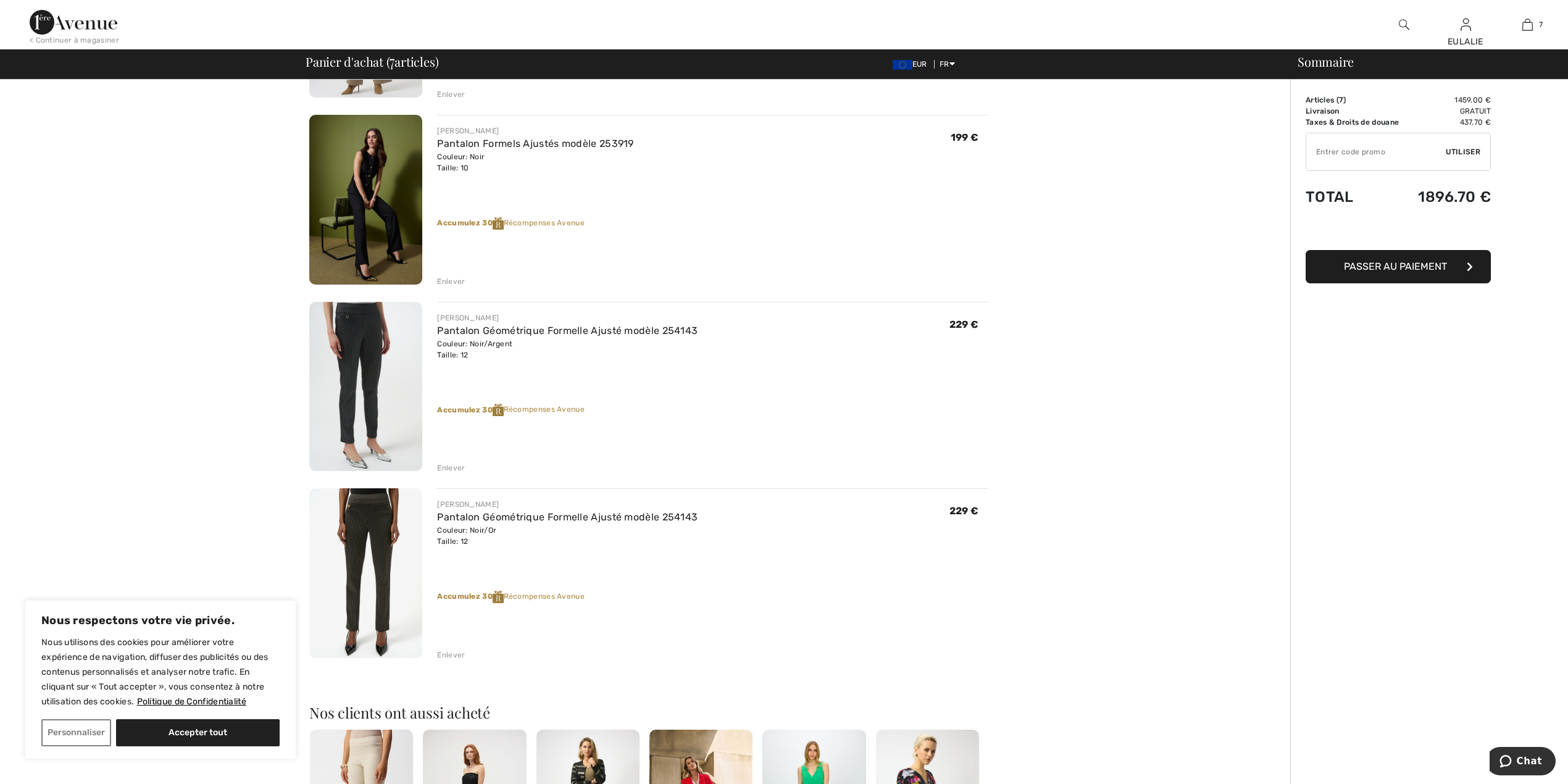
click at [376, 516] on img at bounding box center [366, 573] width 113 height 169
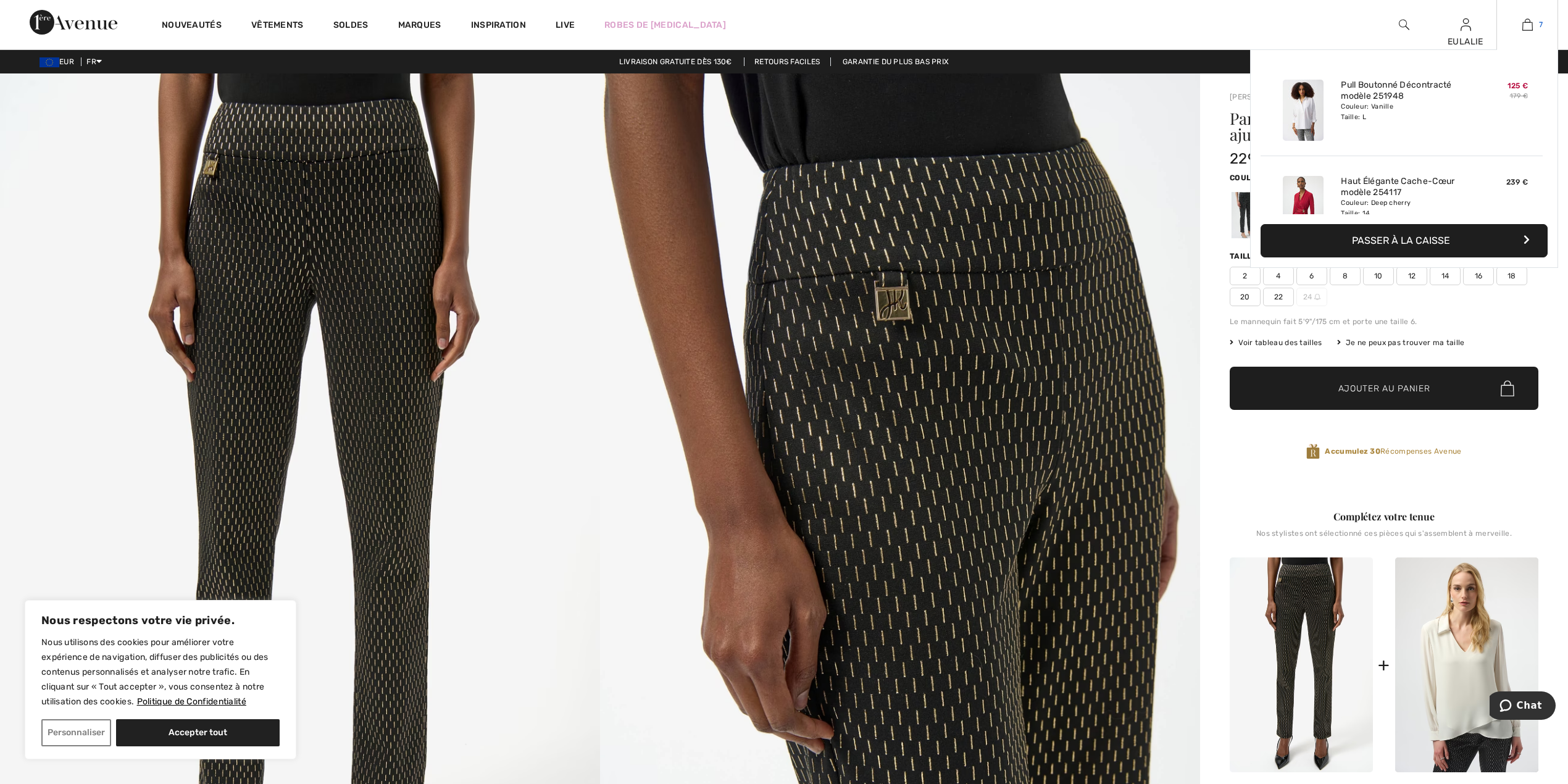
click at [1522, 21] on img at bounding box center [1527, 24] width 11 height 15
